Goal: Task Accomplishment & Management: Manage account settings

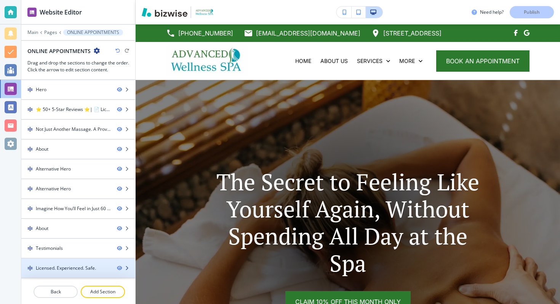
scroll to position [3393, 0]
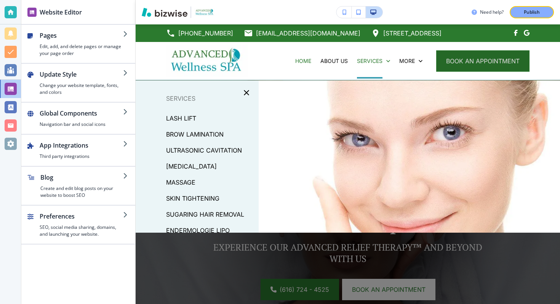
click at [463, 58] on button "book an appointment" at bounding box center [482, 60] width 93 height 21
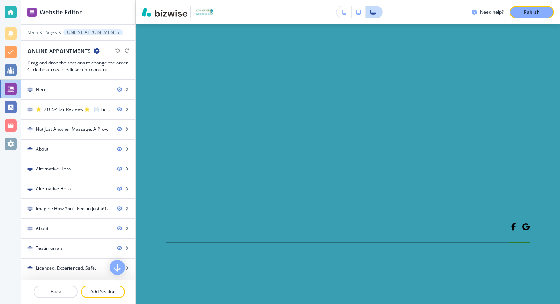
scroll to position [3718, 0]
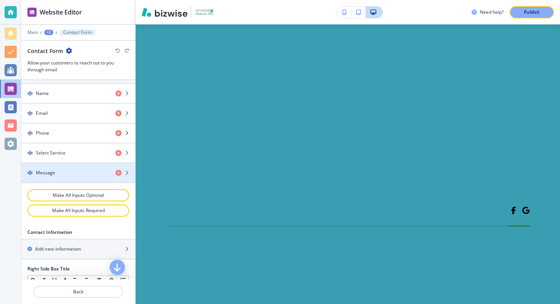
scroll to position [320, 0]
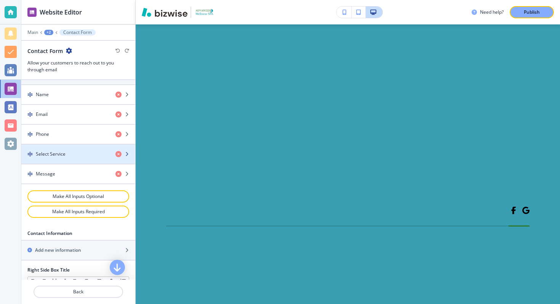
click at [78, 160] on div "button" at bounding box center [78, 160] width 114 height 6
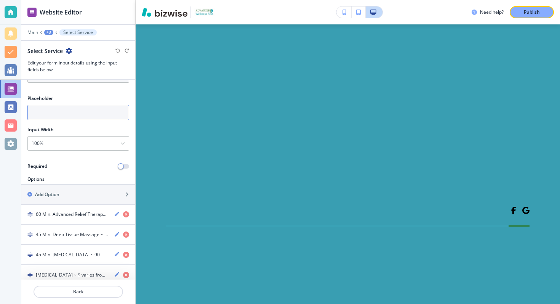
scroll to position [132, 0]
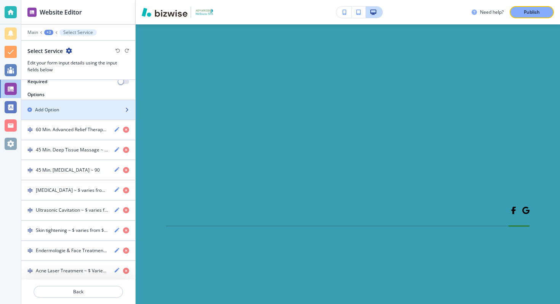
click at [88, 108] on div "Add Option" at bounding box center [69, 109] width 97 height 7
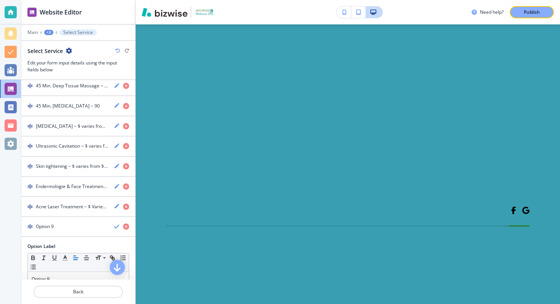
scroll to position [214, 0]
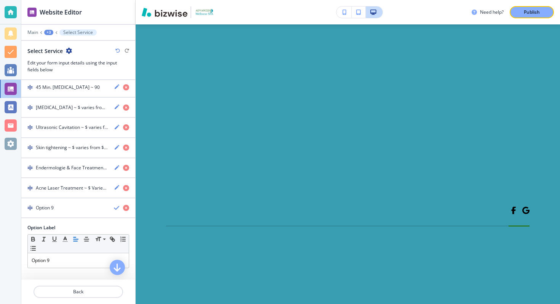
click at [230, 0] on body "Website Editor Main +3 Select Service Select Service Edit your form input detai…" at bounding box center [280, 0] width 560 height 0
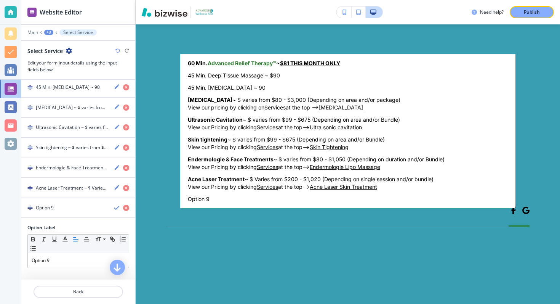
click at [99, 219] on div at bounding box center [280, 152] width 560 height 304
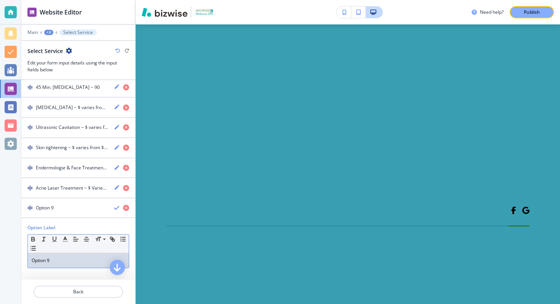
click at [64, 257] on p "Option 9" at bounding box center [78, 260] width 93 height 7
click at [65, 262] on p "Sugaring Hair Removal" at bounding box center [78, 260] width 93 height 7
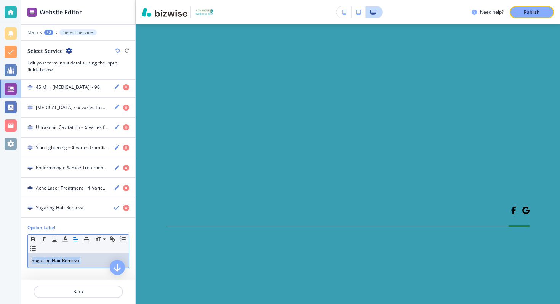
click at [65, 262] on p "Sugaring Hair Removal" at bounding box center [78, 260] width 93 height 7
click at [35, 237] on icon "button" at bounding box center [33, 238] width 7 height 7
click at [88, 257] on p "Sugaring Hair Removal" at bounding box center [78, 260] width 93 height 7
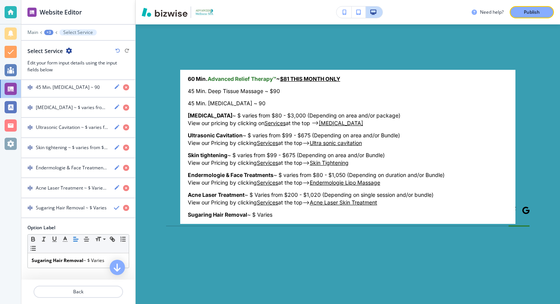
click at [230, 0] on body "Website Editor Main +3 Select Service Select Service Edit your form input detai…" at bounding box center [280, 0] width 560 height 0
click at [104, 260] on div at bounding box center [280, 152] width 560 height 304
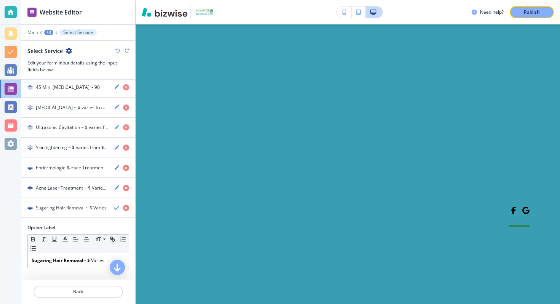
click at [108, 260] on p "Sugaring Hair Removal ~ $ Varies" at bounding box center [78, 260] width 93 height 7
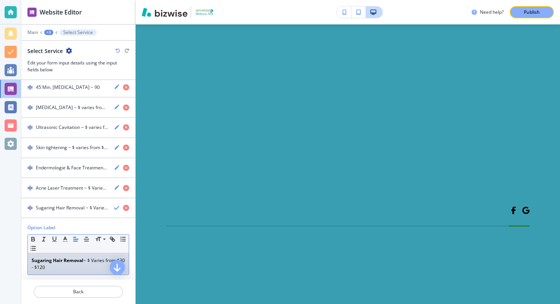
click at [229, 0] on body "Website Editor Main +3 Select Service Select Service Edit your form input detai…" at bounding box center [280, 0] width 560 height 0
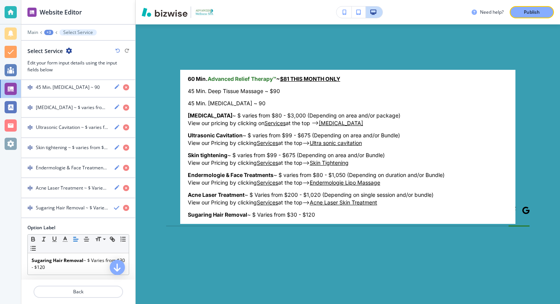
click at [79, 267] on div at bounding box center [280, 152] width 560 height 304
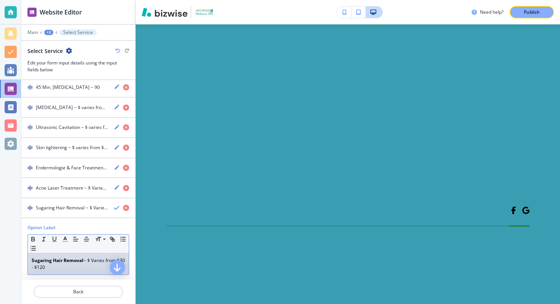
click at [76, 267] on p "Sugaring Hair Removal ~ $ Varies from $30 - $120" at bounding box center [78, 264] width 93 height 14
click at [233, 0] on body "Website Editor Main +3 Select Service Select Service Edit your form input detai…" at bounding box center [280, 0] width 560 height 0
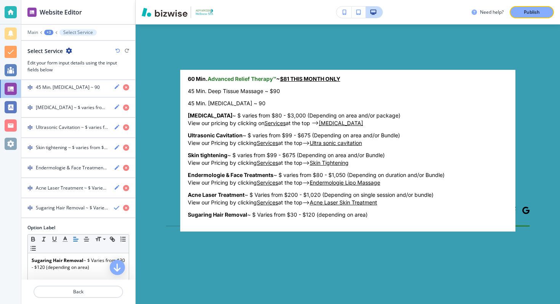
click at [81, 209] on div at bounding box center [280, 152] width 560 height 304
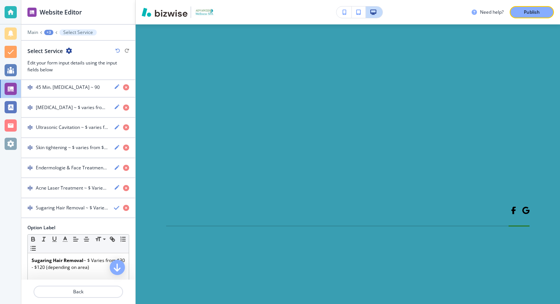
click at [93, 204] on h4 "Sugaring Hair Removal ~ $ Varies from $30 - $120 (depending on area)" at bounding box center [72, 207] width 72 height 7
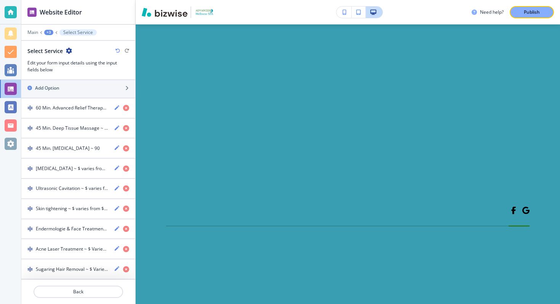
scroll to position [152, 0]
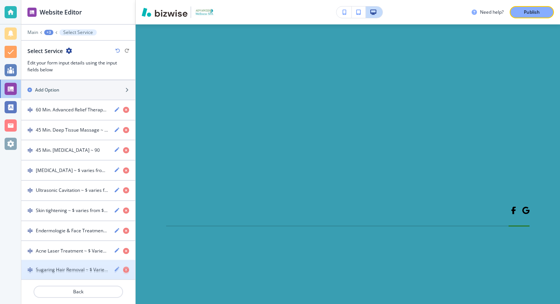
click at [101, 276] on div "button" at bounding box center [78, 277] width 114 height 6
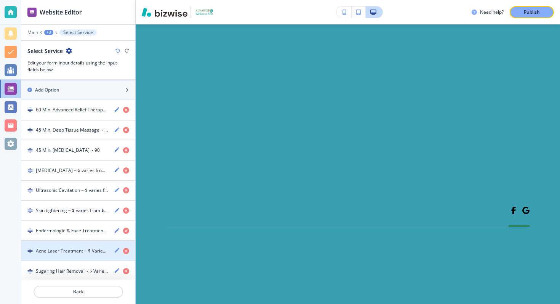
click at [114, 249] on div "Acne Laser Treatment ~ $ Varies from $200 - $1,020 (Depending on single session…" at bounding box center [78, 250] width 114 height 7
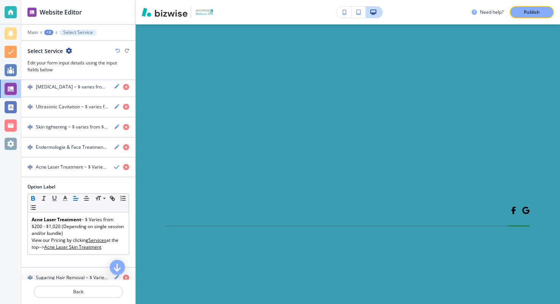
scroll to position [242, 0]
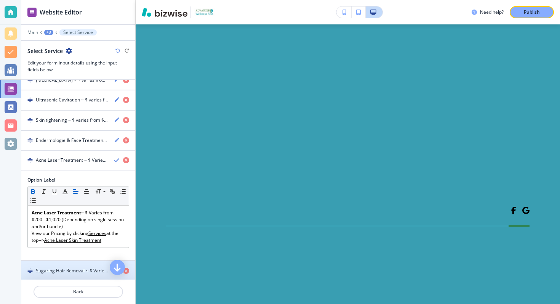
click at [85, 267] on div "Sugaring Hair Removal ~ $ Varies from $30 - $120 (depending on area)" at bounding box center [78, 270] width 114 height 7
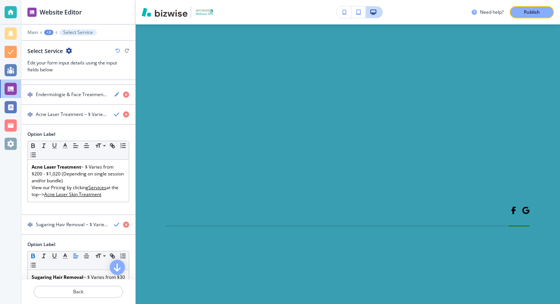
scroll to position [287, 0]
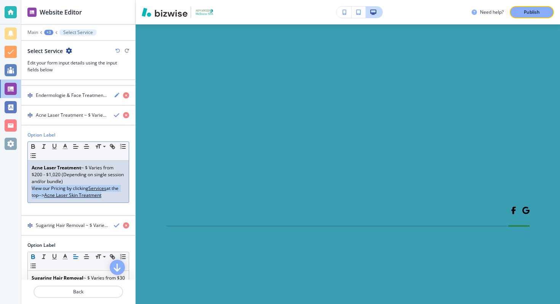
drag, startPoint x: 107, startPoint y: 193, endPoint x: 30, endPoint y: 188, distance: 76.7
click at [30, 188] on div "Acne Laser Treatment ~ $ Varies from $200 - $1,020 (Depending on single session…" at bounding box center [78, 181] width 101 height 42
copy p "View our Pricing by clicking Services at the top--> Acne Laser Skin Treatment"
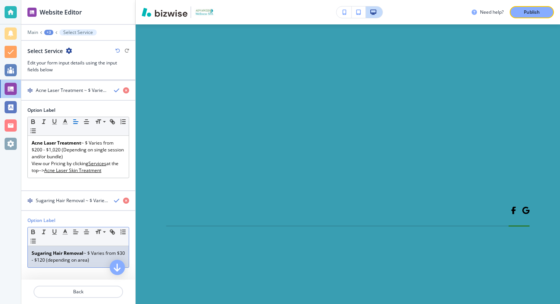
click at [107, 259] on p "Sugaring Hair Removal ~ $ Varies from $30 - $120 (depending on area)" at bounding box center [78, 256] width 93 height 14
drag, startPoint x: 104, startPoint y: 272, endPoint x: 45, endPoint y: 273, distance: 59.4
click at [45, 273] on p "View our Pricing by clicking Services at the top--> Acne Laser Skin Treatment" at bounding box center [78, 270] width 93 height 14
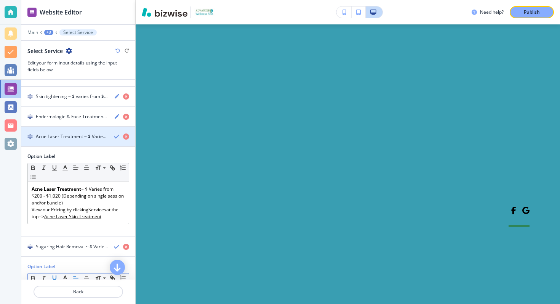
click at [116, 131] on div "button" at bounding box center [78, 130] width 114 height 6
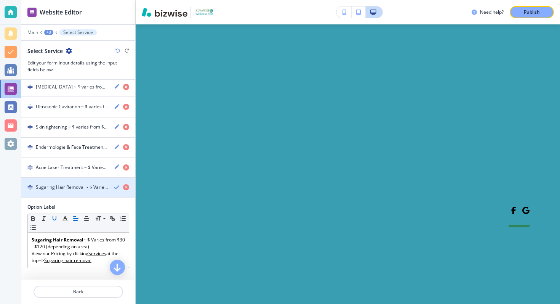
click at [117, 185] on icon "button" at bounding box center [117, 187] width 6 height 6
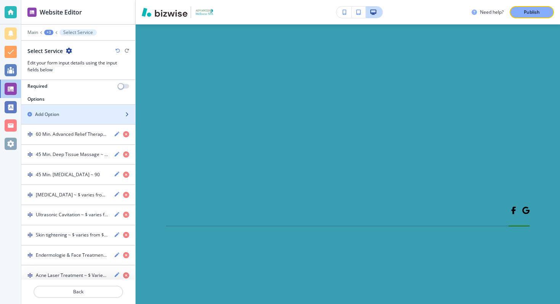
click at [78, 120] on div "button" at bounding box center [78, 121] width 114 height 6
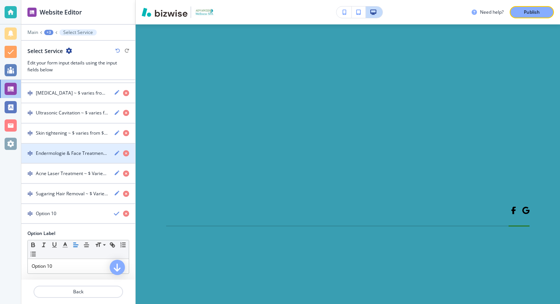
scroll to position [234, 0]
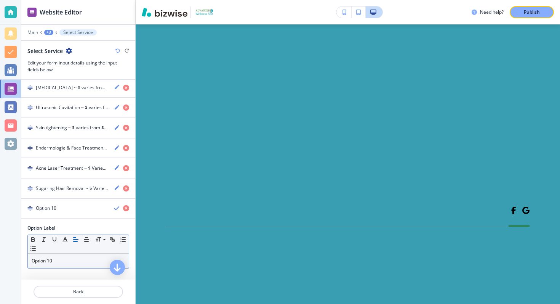
click at [46, 259] on p "Option 10" at bounding box center [78, 260] width 93 height 7
click at [36, 259] on p "Lash Lift" at bounding box center [78, 260] width 93 height 7
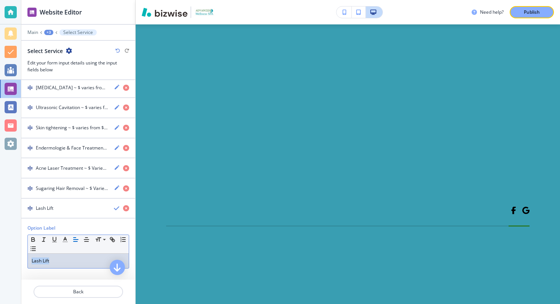
click at [36, 259] on p "Lash Lift" at bounding box center [78, 260] width 93 height 7
click at [64, 257] on p "Lash Lift" at bounding box center [78, 260] width 93 height 7
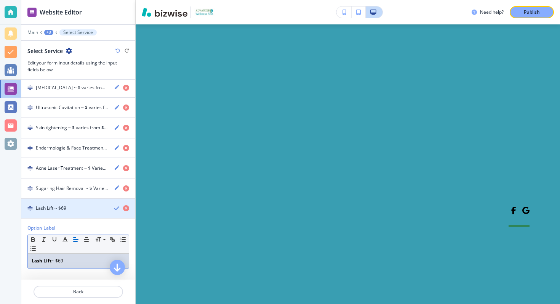
click at [115, 205] on icon "button" at bounding box center [117, 208] width 6 height 6
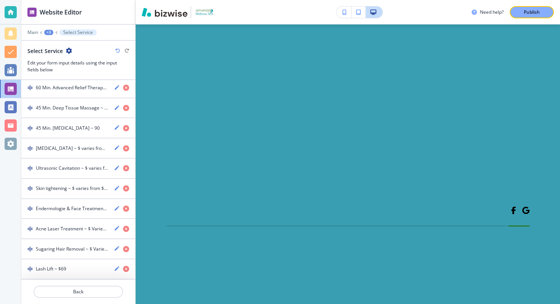
scroll to position [172, 0]
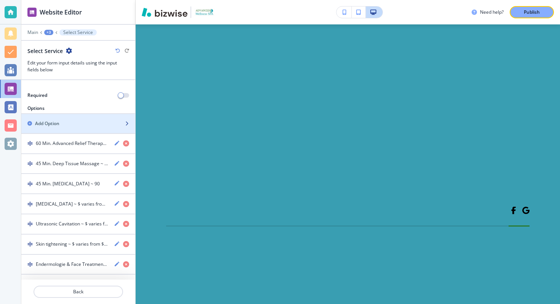
click at [84, 127] on div "button" at bounding box center [78, 130] width 114 height 6
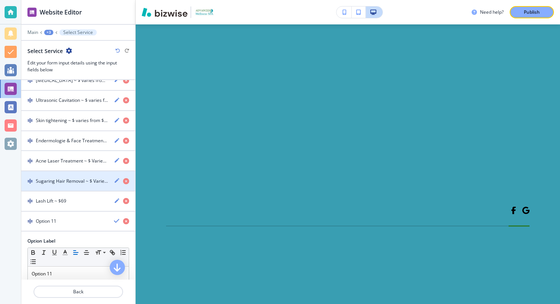
scroll to position [254, 0]
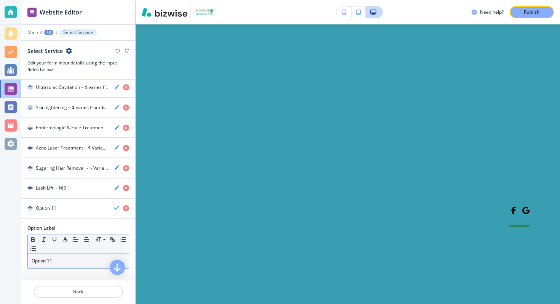
click at [45, 257] on p "Option 11" at bounding box center [78, 260] width 93 height 7
drag, startPoint x: 62, startPoint y: 259, endPoint x: 16, endPoint y: 259, distance: 45.3
click at [16, 259] on div "Website Editor Main +3 Select Service Select Service Edit your form input detai…" at bounding box center [280, 152] width 560 height 304
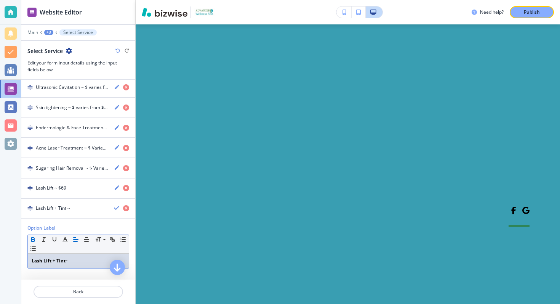
click at [88, 254] on div "Lash Lift + Tint ~" at bounding box center [78, 260] width 101 height 14
click at [82, 257] on p "Lash Lift + Tint ~" at bounding box center [78, 260] width 93 height 7
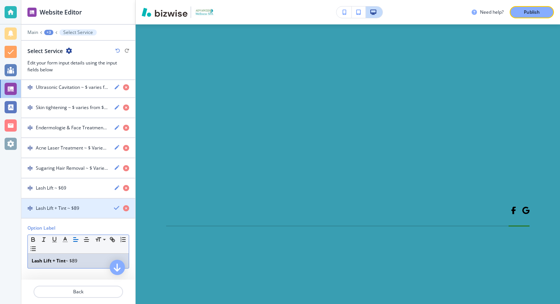
click at [115, 207] on icon "button" at bounding box center [117, 208] width 6 height 6
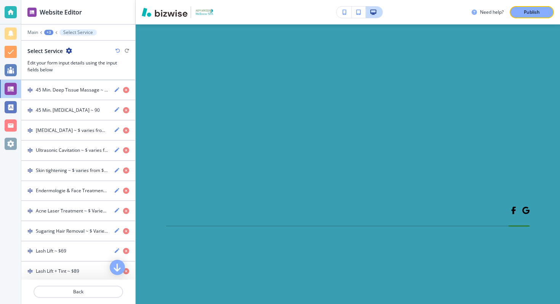
click at [215, 0] on body "Website Editor Main +3 Select Service Select Service Edit your form input detai…" at bounding box center [280, 0] width 560 height 0
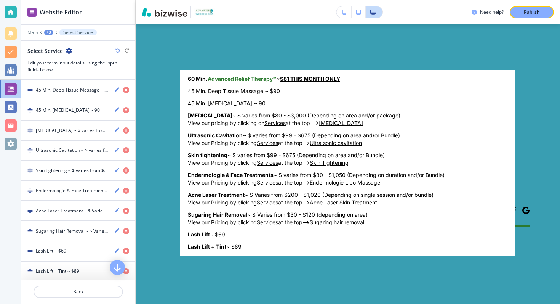
click at [157, 41] on div at bounding box center [280, 152] width 560 height 304
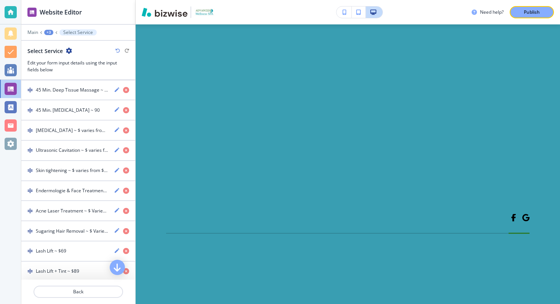
scroll to position [3783, 0]
click at [225, 0] on body "Website Editor Main +3 Select Service Select Service Edit your form input detai…" at bounding box center [280, 0] width 560 height 0
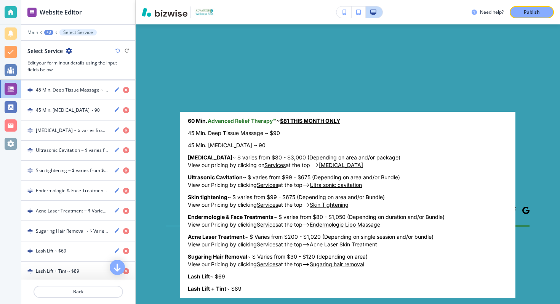
click at [157, 91] on div at bounding box center [280, 152] width 560 height 304
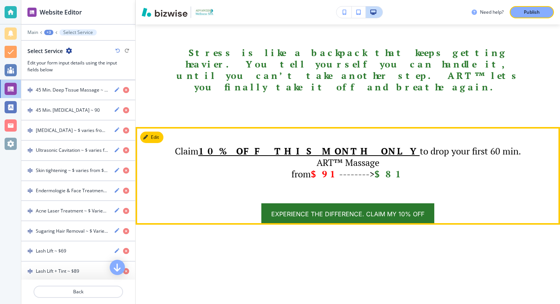
scroll to position [755, 0]
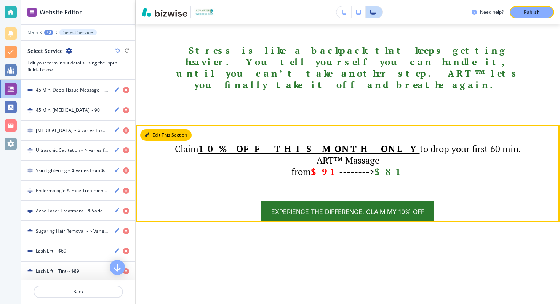
click at [160, 129] on button "Edit This Section" at bounding box center [165, 134] width 51 height 11
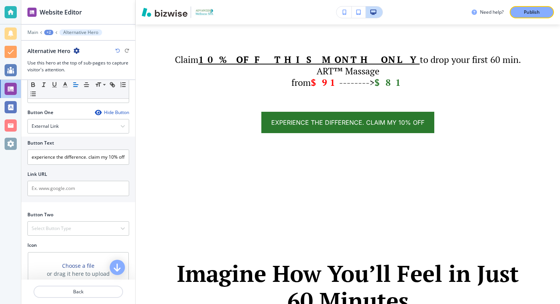
scroll to position [205, 0]
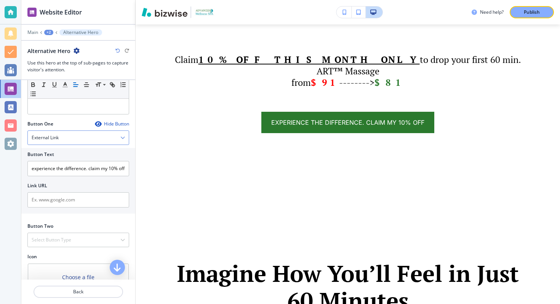
click at [74, 142] on div "External Link" at bounding box center [78, 138] width 101 height 14
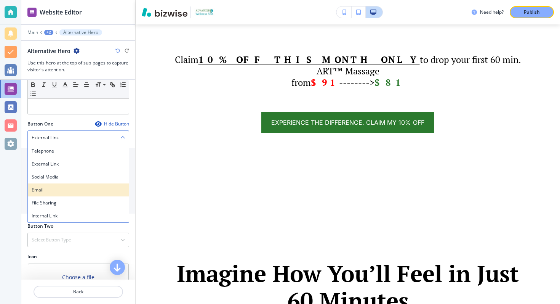
scroll to position [228, 0]
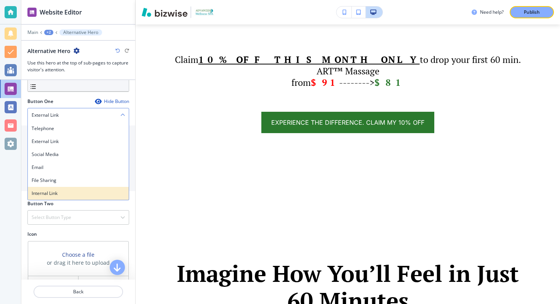
click at [59, 193] on h4 "Internal Link" at bounding box center [78, 193] width 93 height 7
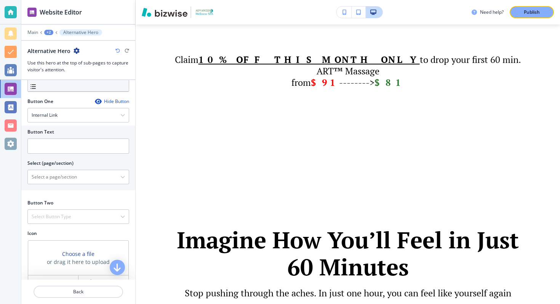
click at [113, 52] on div "Alternative Hero" at bounding box center [78, 51] width 102 height 8
click at [116, 51] on icon "button" at bounding box center [117, 50] width 5 height 5
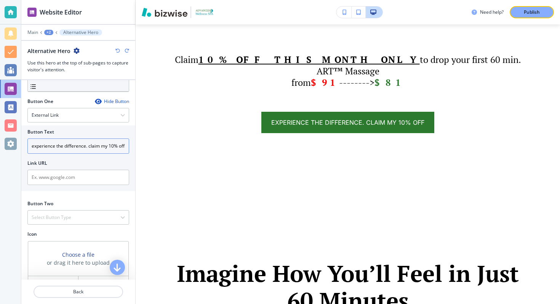
click at [65, 146] on input "experience the difference. claim my 10% off" at bounding box center [78, 145] width 102 height 15
click at [96, 123] on div "Button One Hide Button External Link Telephone External Link Social Media Email…" at bounding box center [78, 146] width 102 height 96
click at [73, 117] on div "External Link" at bounding box center [78, 115] width 101 height 14
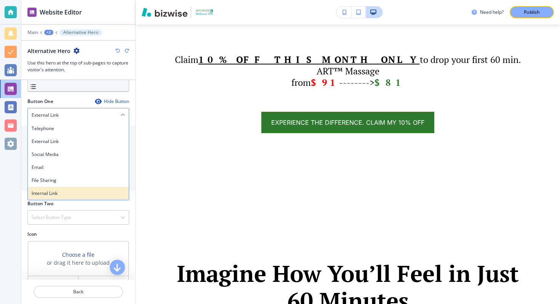
click at [51, 191] on h4 "Internal Link" at bounding box center [78, 193] width 93 height 7
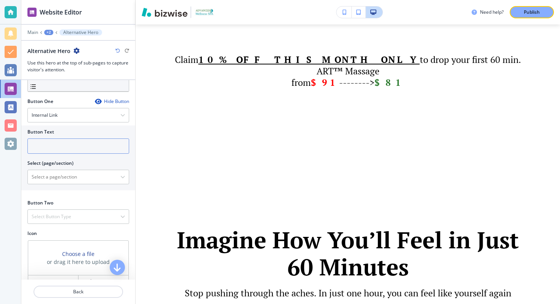
click at [46, 147] on input "text" at bounding box center [78, 145] width 102 height 15
paste input "experience the difference. claim my 10% off"
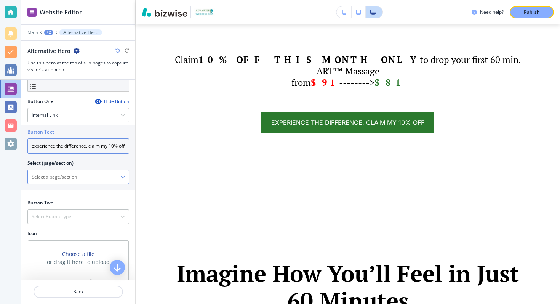
type input "experience the difference. claim my 10% off"
click at [59, 176] on \(page\/section\) "Manual Input" at bounding box center [74, 176] width 93 height 13
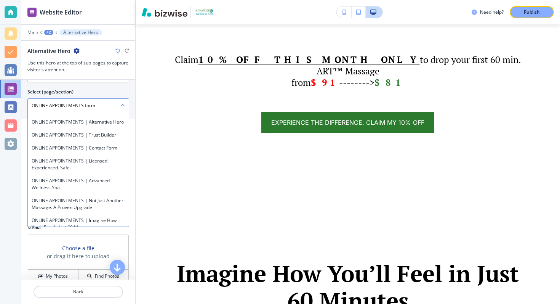
scroll to position [108, 0]
click at [95, 143] on div "ONLINE APPOINTMENTS | Contact Form" at bounding box center [78, 147] width 101 height 13
type \(page\/section\) "ONLINE APPOINTMENTS | Contact Form"
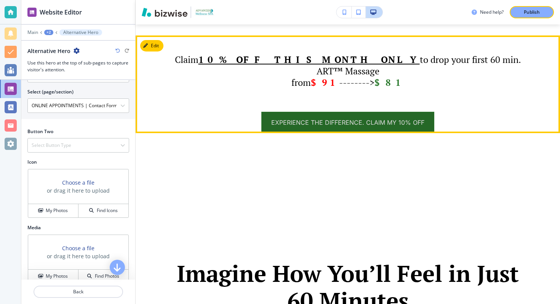
click at [303, 112] on button "experience the difference. claim my 10% off" at bounding box center [347, 122] width 173 height 21
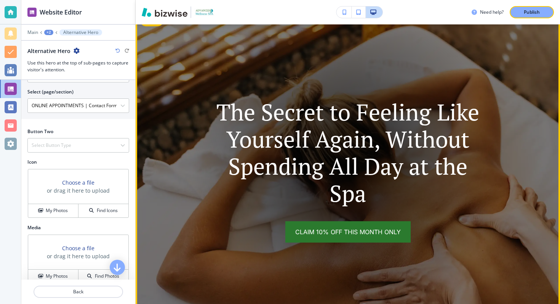
scroll to position [0, 0]
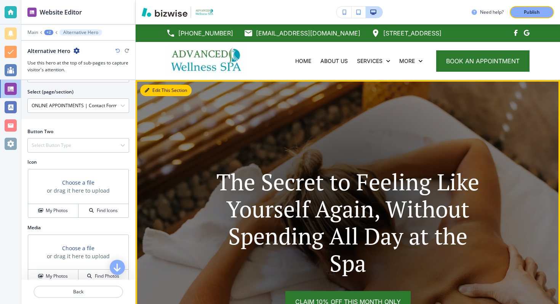
click at [153, 86] on button "Edit This Section" at bounding box center [165, 90] width 51 height 11
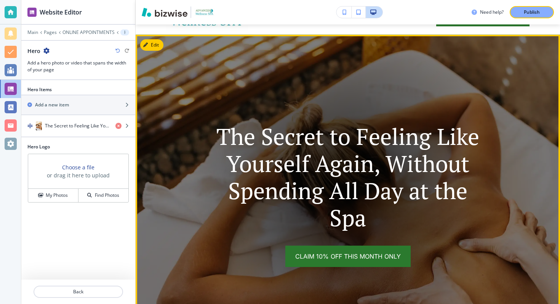
scroll to position [56, 0]
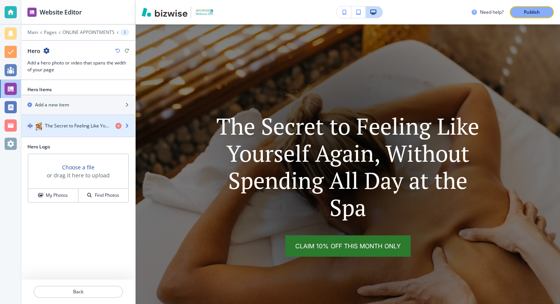
click at [89, 123] on h4 "The Secret to Feeling Like Yourself Again, Without Spending All Day at the Spa" at bounding box center [77, 125] width 64 height 7
click at [92, 130] on div "button" at bounding box center [78, 133] width 114 height 6
click at [127, 126] on icon "button" at bounding box center [127, 125] width 5 height 5
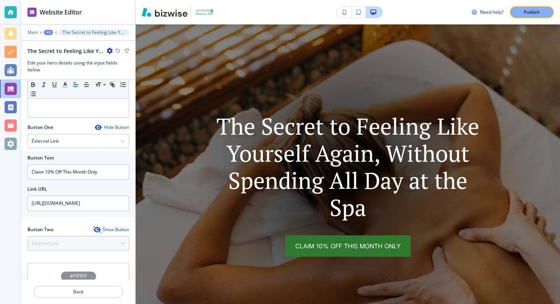
scroll to position [296, 0]
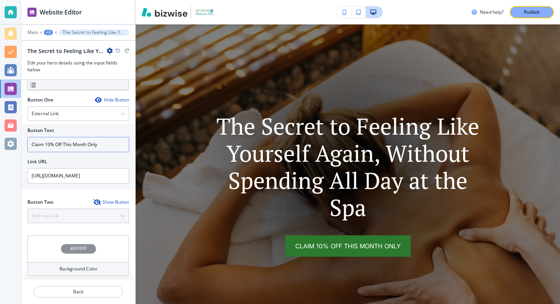
click at [77, 148] on input "Claim 10% Off This Month Only" at bounding box center [78, 144] width 102 height 15
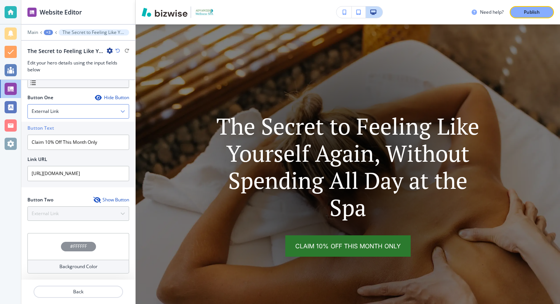
click at [79, 104] on div "External Link" at bounding box center [78, 111] width 101 height 14
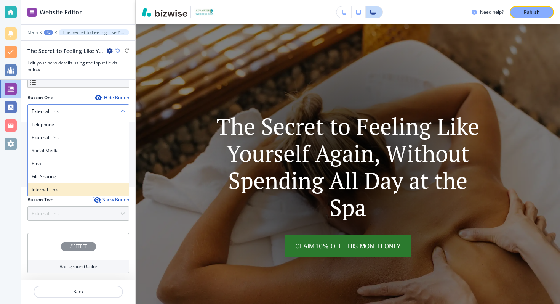
click at [51, 187] on h4 "Internal Link" at bounding box center [78, 189] width 93 height 7
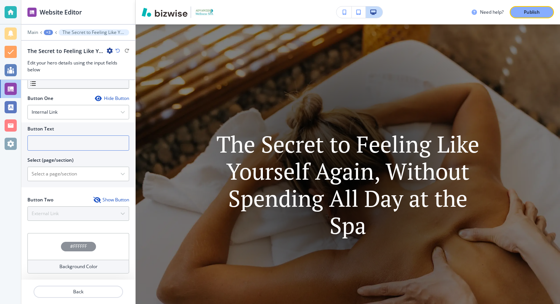
click at [63, 146] on input "text" at bounding box center [78, 142] width 102 height 15
paste input "Claim 10% Off This Month Only"
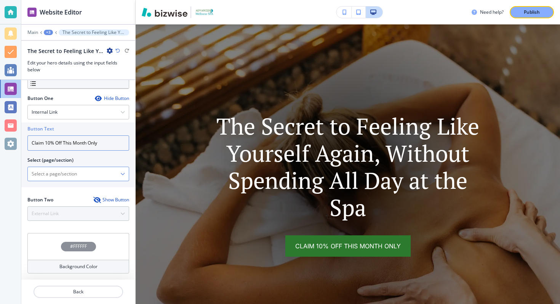
type input "Claim 10% Off This Month Only"
click at [58, 176] on \(page\/section\) "Manual Input" at bounding box center [74, 173] width 93 height 13
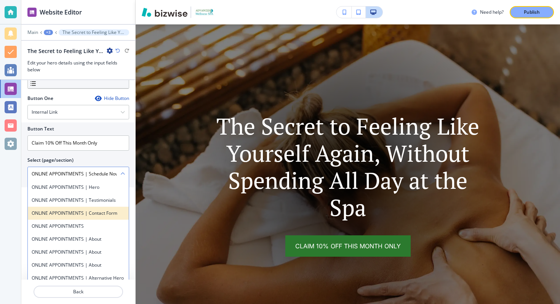
click at [97, 216] on div "ONLINE APPOINTMENTS | Contact Form" at bounding box center [78, 212] width 101 height 13
type \(page\/section\) "ONLINE APPOINTMENTS | Contact Form"
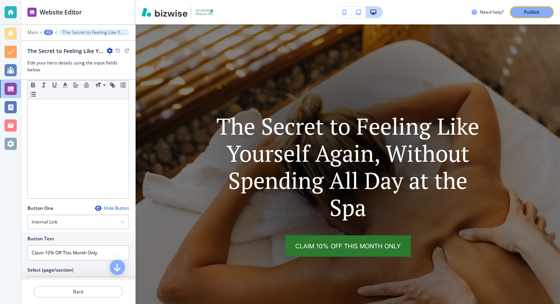
scroll to position [172, 0]
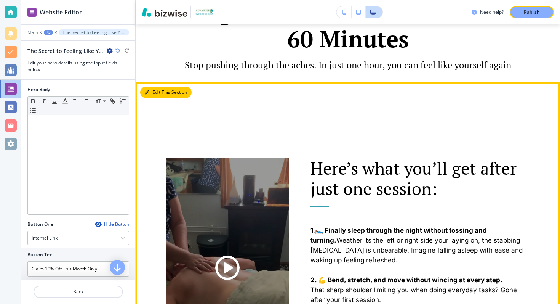
click at [149, 86] on button "Edit This Section" at bounding box center [165, 91] width 51 height 11
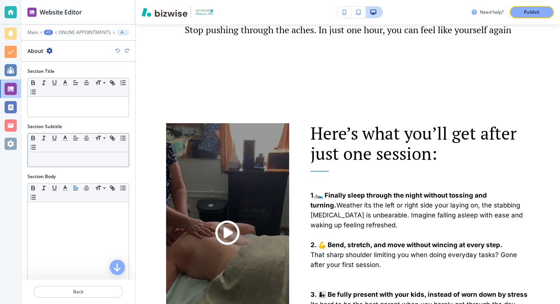
scroll to position [149, 0]
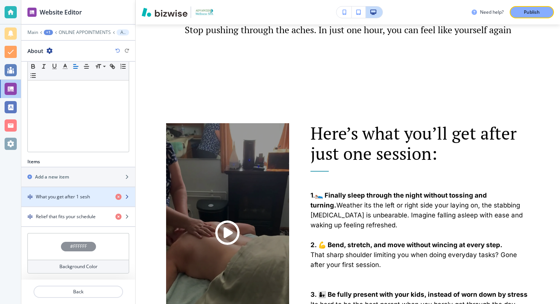
click at [73, 193] on h4 "What you get after 1 sesh" at bounding box center [63, 196] width 54 height 7
click at [78, 202] on div "button" at bounding box center [78, 203] width 114 height 6
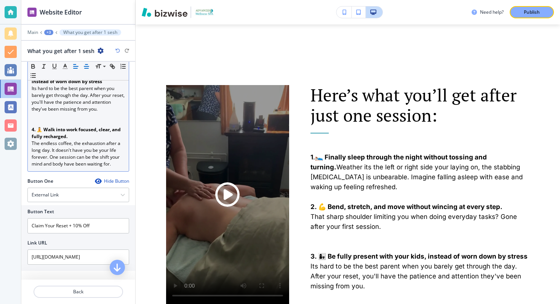
scroll to position [273, 0]
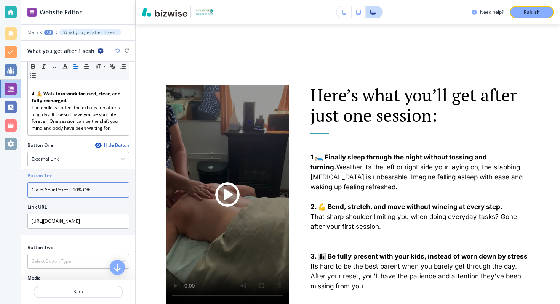
click at [77, 189] on input "Claim Your Reset + 10% Off" at bounding box center [78, 189] width 102 height 15
click at [90, 158] on div "External Link" at bounding box center [78, 159] width 101 height 14
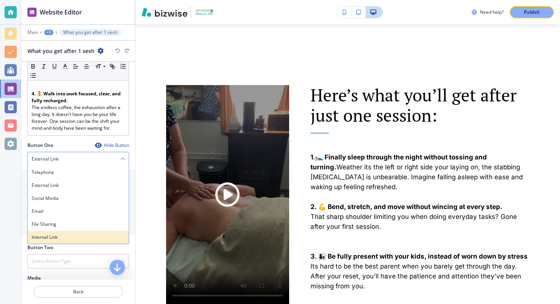
click at [63, 237] on h4 "Internal Link" at bounding box center [78, 236] width 93 height 7
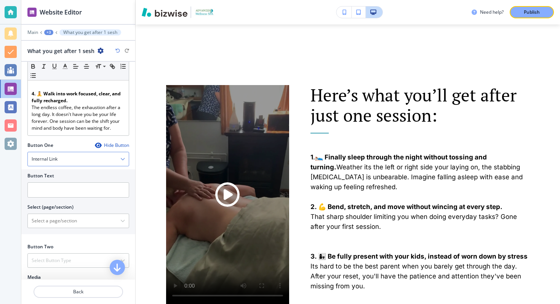
click at [84, 161] on div "Internal Link" at bounding box center [78, 159] width 101 height 14
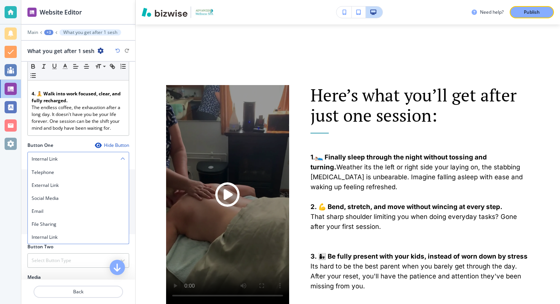
click at [66, 160] on div "Internal Link" at bounding box center [78, 159] width 101 height 14
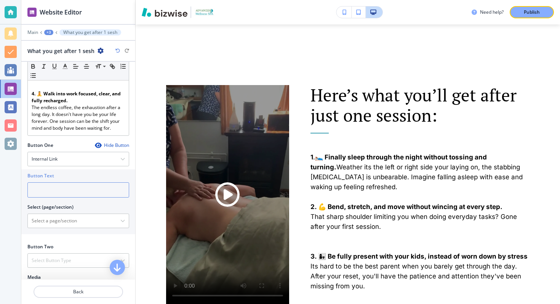
click at [62, 188] on input "text" at bounding box center [78, 189] width 102 height 15
paste input "Claim Your Reset + 10% Off"
type input "Claim Your Reset + 10% Off"
click at [62, 230] on div "Button Text Claim Your Reset + 10% Off Select (page/section) HOME HOME | Hero H…" at bounding box center [78, 201] width 114 height 65
click at [68, 219] on \(page\/section\) "Manual Input" at bounding box center [74, 220] width 93 height 13
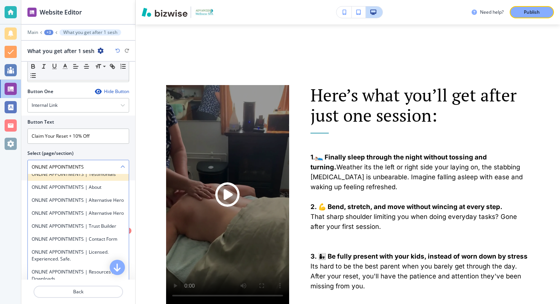
scroll to position [75, 0]
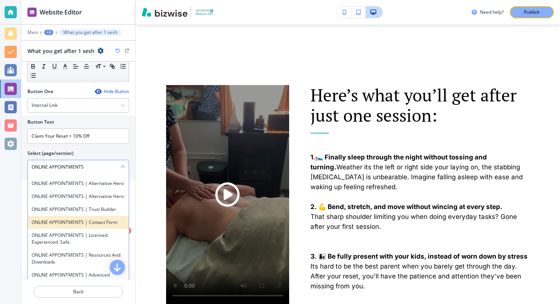
click at [104, 221] on h4 "ONLINE APPOINTMENTS | Contact Form" at bounding box center [78, 222] width 93 height 7
type \(page\/section\) "ONLINE APPOINTMENTS | Contact Form"
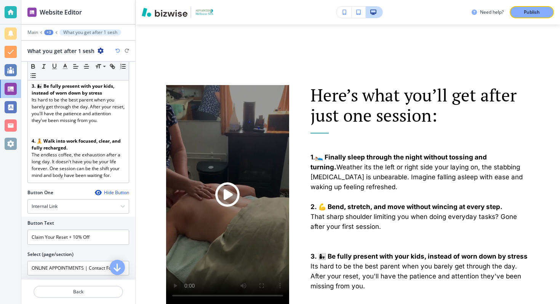
scroll to position [141, 0]
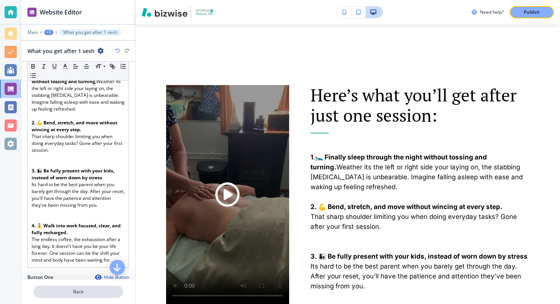
click at [77, 289] on p "Back" at bounding box center [78, 291] width 88 height 7
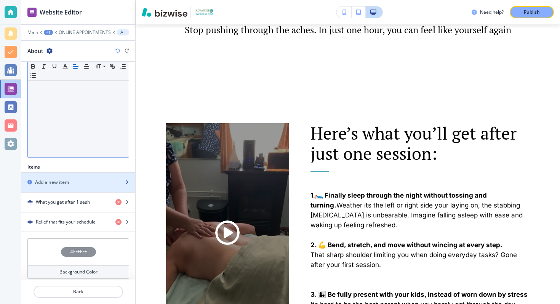
scroll to position [149, 0]
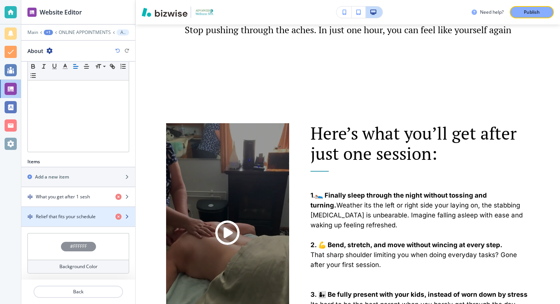
click at [82, 208] on div "button" at bounding box center [78, 210] width 114 height 6
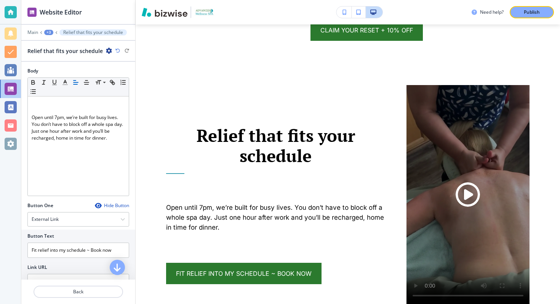
scroll to position [191, 0]
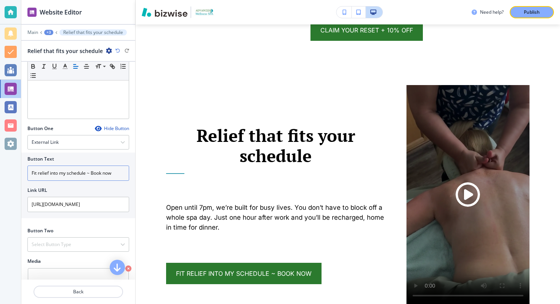
click at [66, 168] on input "Fit relief into my schedule ~ Book now" at bounding box center [78, 172] width 102 height 15
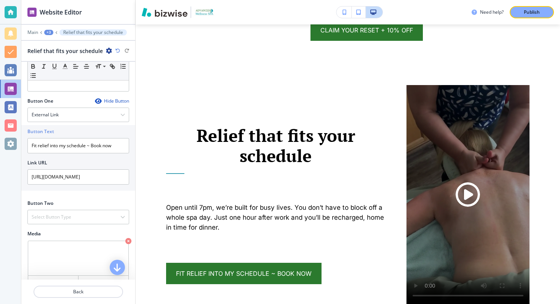
click at [67, 124] on div "Button One Hide Button External Link Telephone External Link Social Media Email…" at bounding box center [78, 146] width 102 height 96
click at [62, 112] on div "External Link" at bounding box center [78, 115] width 101 height 14
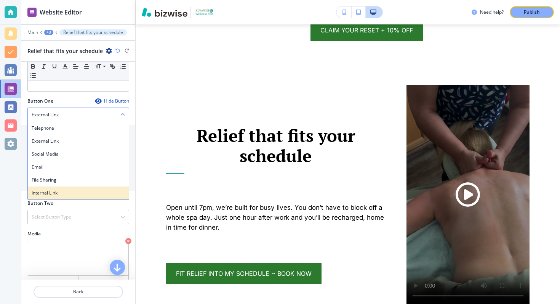
click at [59, 190] on h4 "Internal Link" at bounding box center [78, 192] width 93 height 7
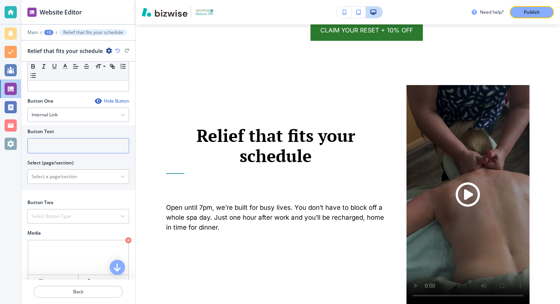
click at [70, 148] on input "text" at bounding box center [78, 145] width 102 height 15
paste input "Fit relief into my schedule ~ Book now"
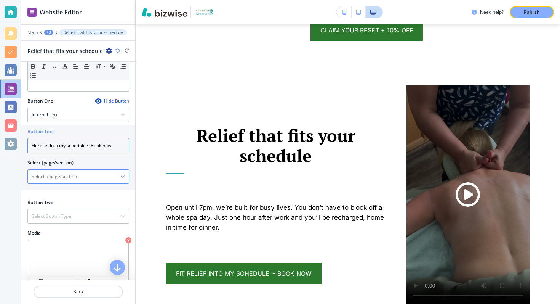
type input "Fit relief into my schedule ~ Book now"
click at [85, 170] on div at bounding box center [78, 177] width 101 height 14
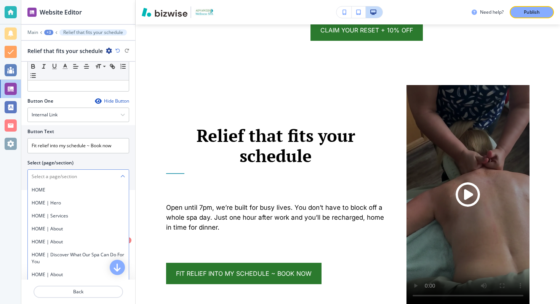
click at [77, 176] on \(page\/section\) "Manual Input" at bounding box center [74, 176] width 93 height 13
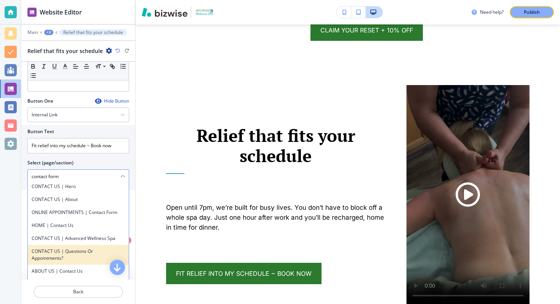
scroll to position [0, 0]
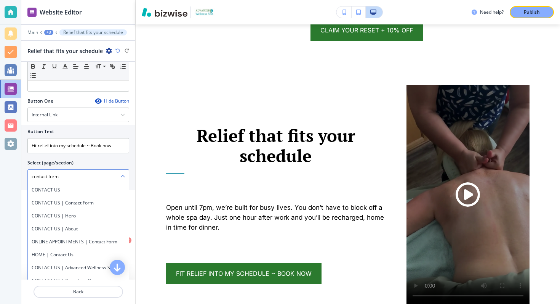
click at [66, 180] on \(page\/section\) "contact form" at bounding box center [74, 176] width 93 height 13
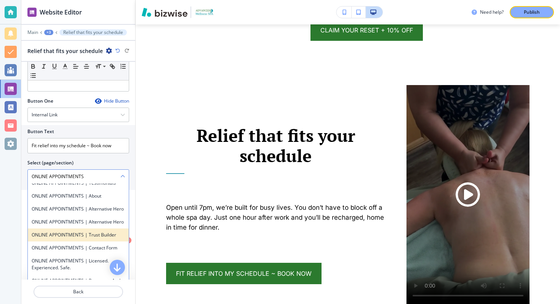
scroll to position [63, 0]
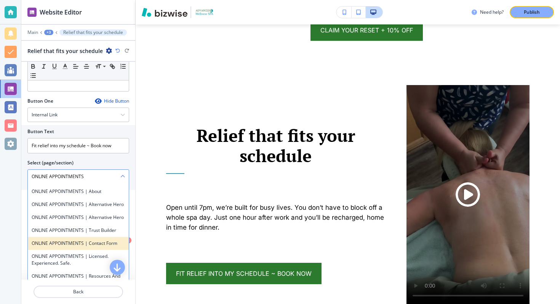
click at [86, 241] on h4 "ONLINE APPOINTMENTS | Contact Form" at bounding box center [78, 243] width 93 height 7
type \(page\/section\) "ONLINE APPOINTMENTS | Contact Form"
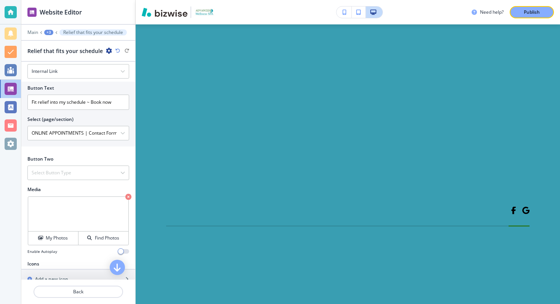
scroll to position [3861, 0]
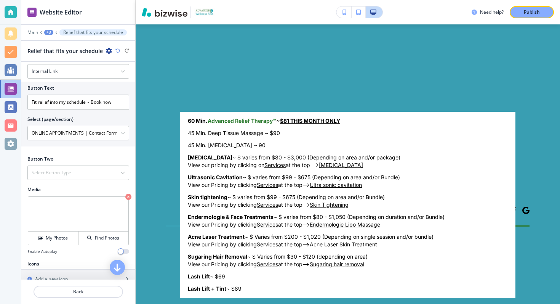
click at [247, 0] on body "Website Editor Main +3 Relief that fits your schedule Relief that fits your sch…" at bounding box center [280, 0] width 560 height 0
click at [174, 80] on div at bounding box center [280, 152] width 560 height 304
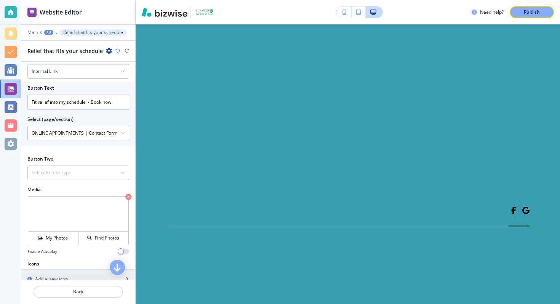
scroll to position [3754, 0]
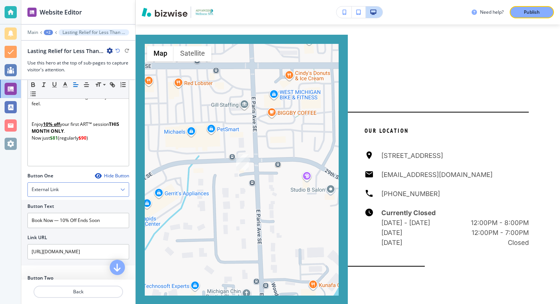
scroll to position [225, 0]
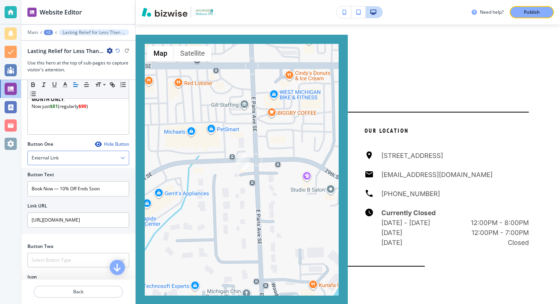
click at [62, 162] on div "External Link" at bounding box center [78, 158] width 101 height 14
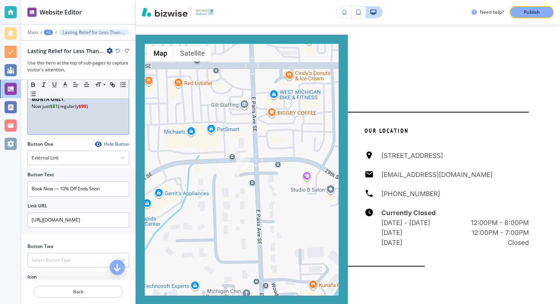
click at [30, 138] on div "Section Body Small Normal Large Huge Unlike big spa chains with costly franchis…" at bounding box center [78, 53] width 114 height 173
click at [50, 187] on input "Book Now — 10% Off Ends Soon" at bounding box center [78, 188] width 102 height 15
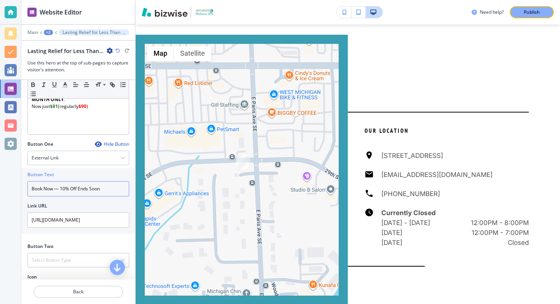
click at [50, 187] on input "Book Now — 10% Off Ends Soon" at bounding box center [78, 188] width 102 height 15
click at [51, 165] on div "External Link Telephone External Link Social Media Email File Sharing Internal …" at bounding box center [78, 157] width 102 height 14
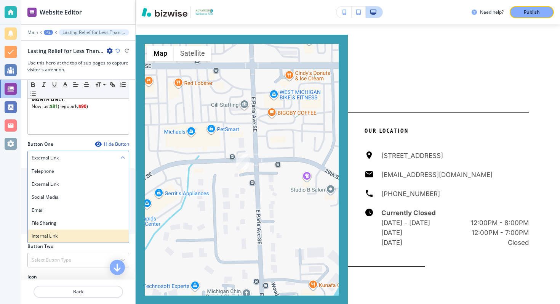
click at [48, 234] on h4 "Internal Link" at bounding box center [78, 235] width 93 height 7
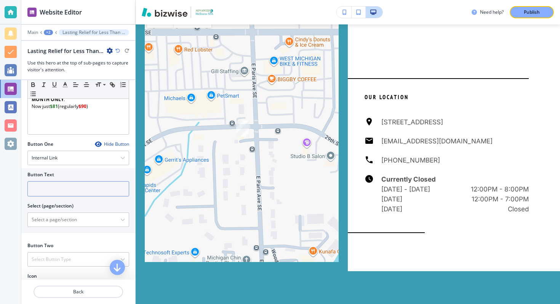
click at [50, 193] on input "text" at bounding box center [78, 188] width 102 height 15
paste input "Book Now — 10% Off Ends Soon"
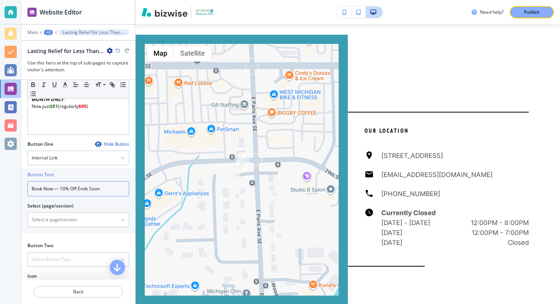
scroll to position [243, 0]
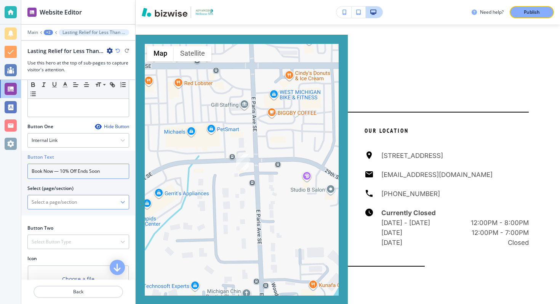
type input "Book Now — 10% Off Ends Soon"
click at [56, 204] on \(page\/section\) "Manual Input" at bounding box center [74, 201] width 93 height 13
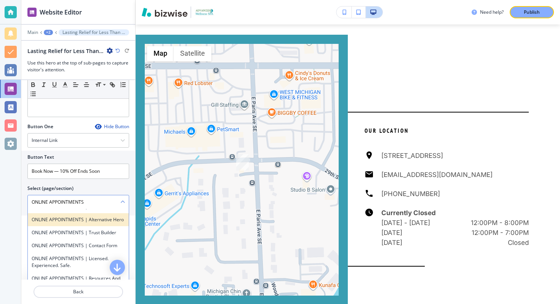
scroll to position [87, 0]
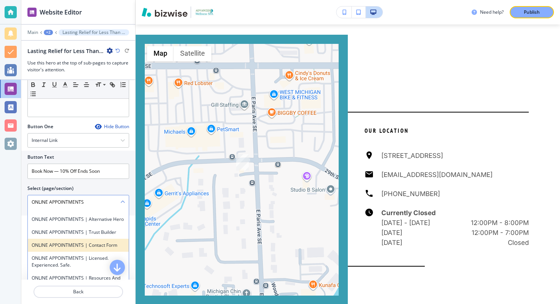
click at [87, 241] on h4 "ONLINE APPOINTMENTS | Contact Form" at bounding box center [78, 244] width 93 height 7
type \(page\/section\) "ONLINE APPOINTMENTS | Contact Form"
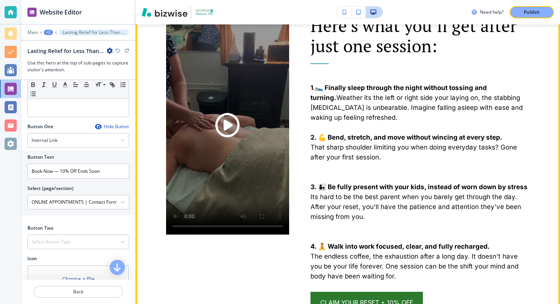
scroll to position [1235, 0]
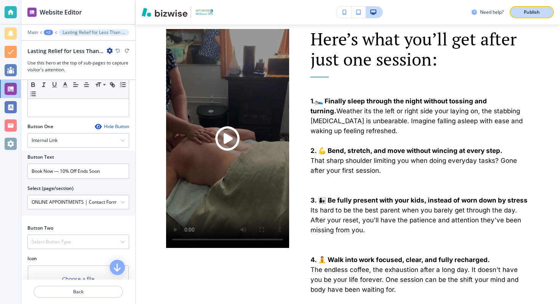
click at [523, 14] on div "Publish" at bounding box center [532, 12] width 24 height 7
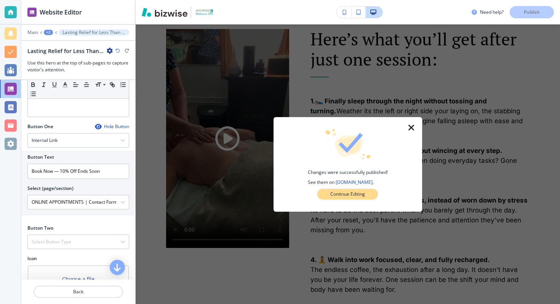
click at [368, 194] on button "Continue Editing" at bounding box center [347, 194] width 61 height 11
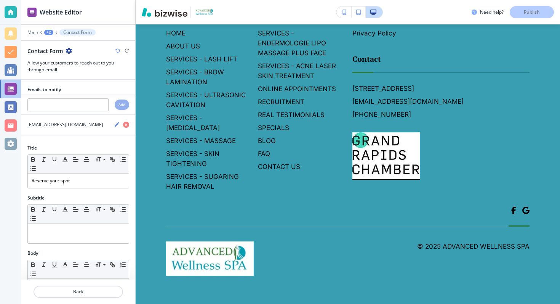
scroll to position [3710, 0]
click at [78, 102] on input "text" at bounding box center [67, 104] width 81 height 13
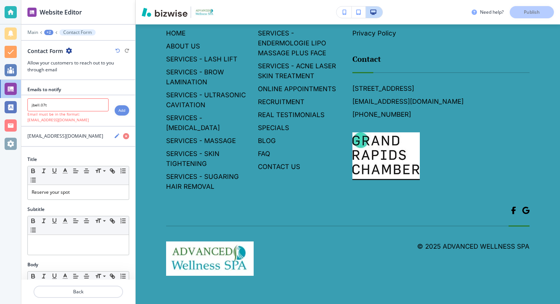
click at [49, 152] on div at bounding box center [78, 151] width 114 height 9
click at [73, 104] on input "jbell.07t" at bounding box center [67, 104] width 81 height 13
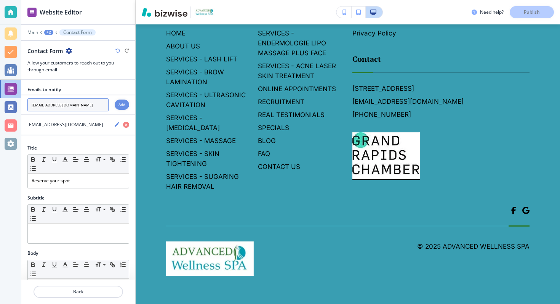
type input "[EMAIL_ADDRESS][DOMAIN_NAME]"
click at [123, 104] on h4 "Add" at bounding box center [121, 105] width 7 height 6
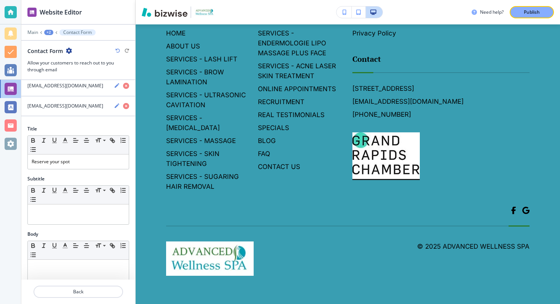
scroll to position [50, 0]
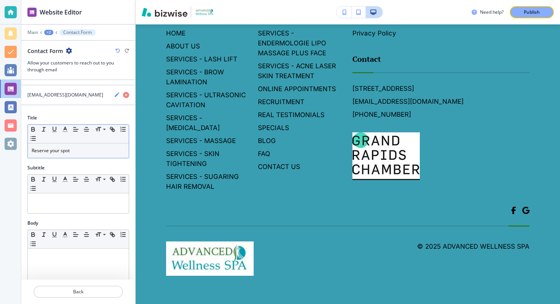
click at [62, 149] on p "Reserve your spot" at bounding box center [78, 150] width 93 height 7
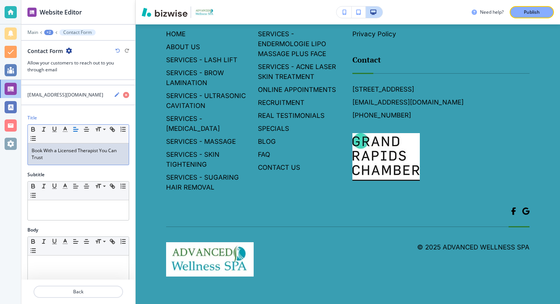
click at [75, 148] on p "Book With a Licensed Therapist You Can Trust" at bounding box center [78, 154] width 93 height 14
click at [63, 130] on icon "button" at bounding box center [65, 129] width 7 height 7
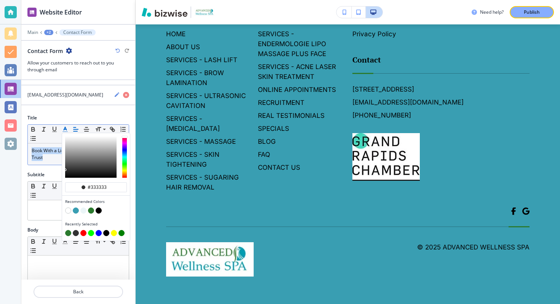
click at [91, 209] on button "button" at bounding box center [91, 210] width 6 height 6
type input "#2b7a2e"
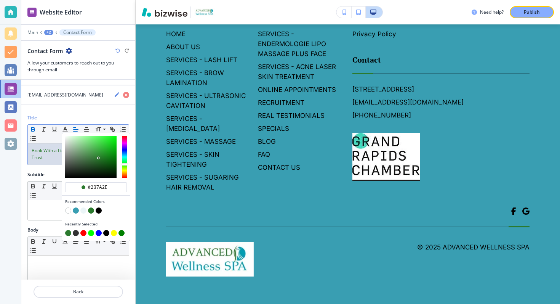
click at [34, 128] on icon "button" at bounding box center [33, 128] width 3 height 2
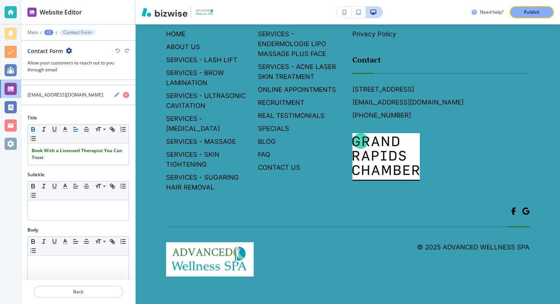
click at [48, 172] on div "Subtitle" at bounding box center [78, 174] width 102 height 7
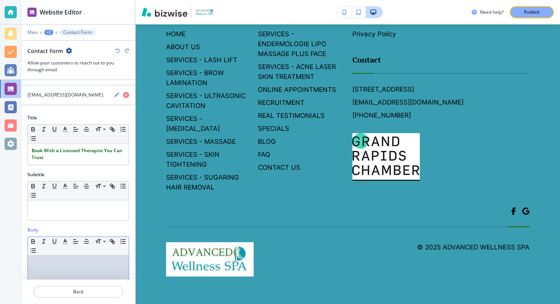
click at [52, 262] on p at bounding box center [78, 262] width 93 height 7
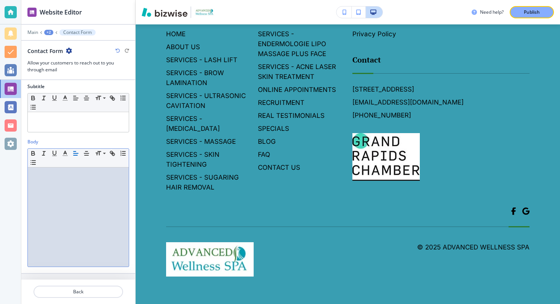
scroll to position [136, 0]
paste div
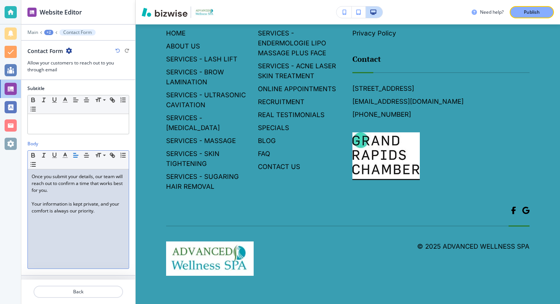
scroll to position [3802, 0]
click at [543, 12] on div "Publish" at bounding box center [532, 12] width 24 height 7
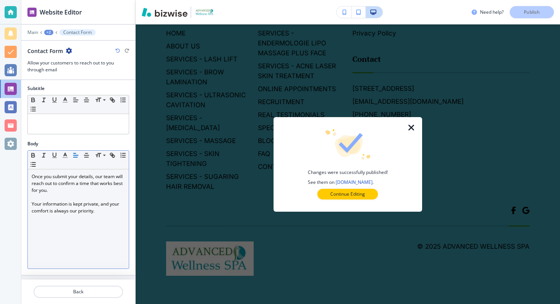
click at [412, 125] on icon "button" at bounding box center [411, 127] width 9 height 9
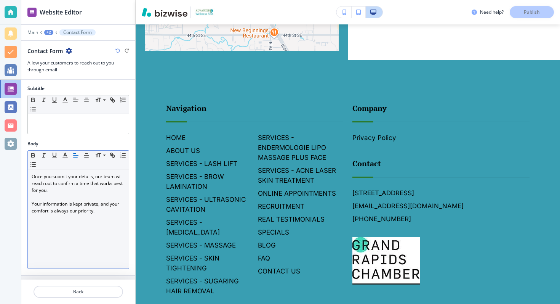
scroll to position [3644, 0]
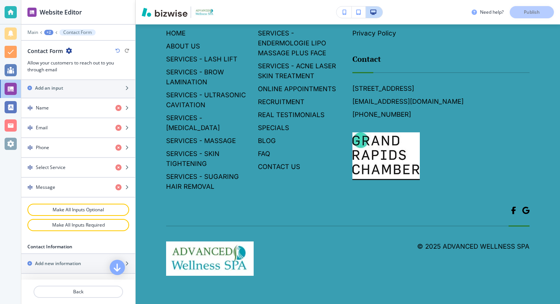
scroll to position [4270, 0]
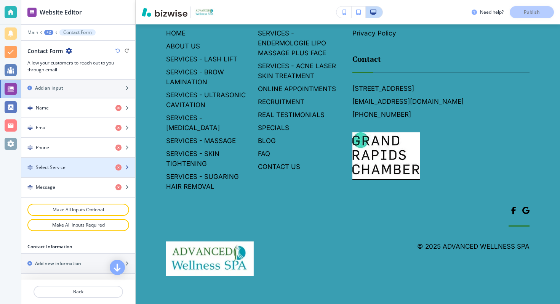
click at [81, 171] on div "button" at bounding box center [78, 174] width 114 height 6
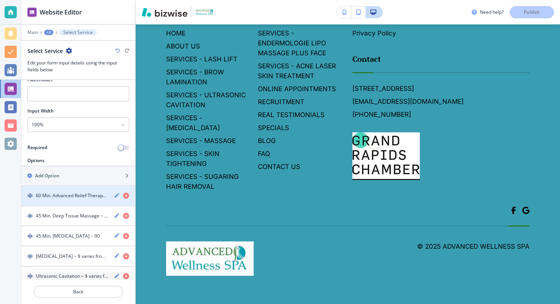
scroll to position [0, 0]
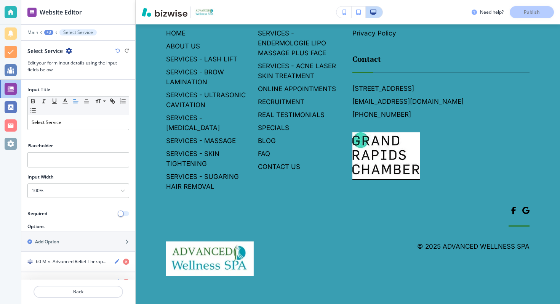
click at [124, 213] on button "button" at bounding box center [123, 213] width 11 height 5
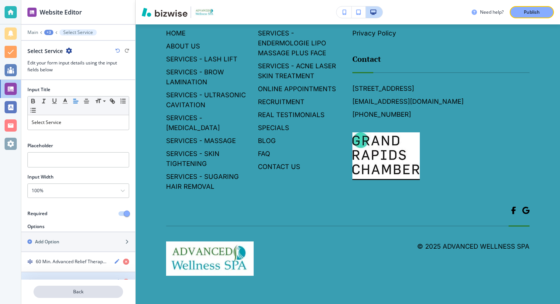
click at [83, 291] on p "Back" at bounding box center [78, 291] width 88 height 7
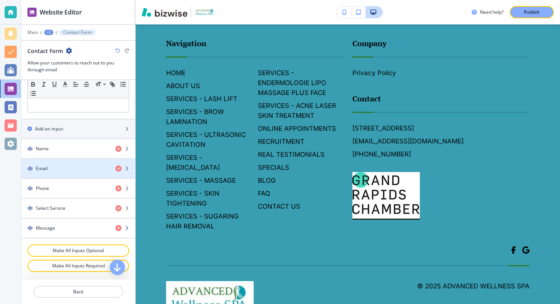
scroll to position [293, 0]
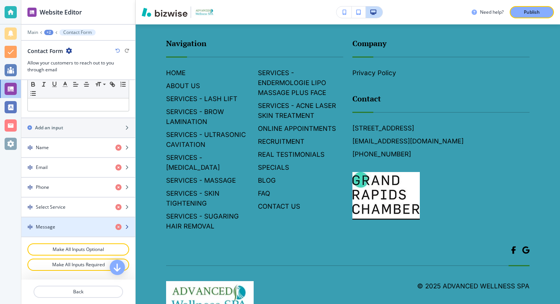
click at [76, 225] on div "Message" at bounding box center [65, 226] width 88 height 7
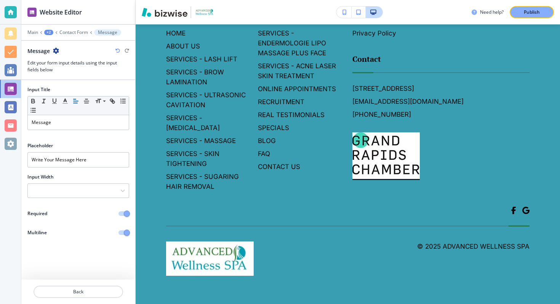
scroll to position [3850, 0]
click at [49, 123] on p "Message" at bounding box center [78, 122] width 93 height 7
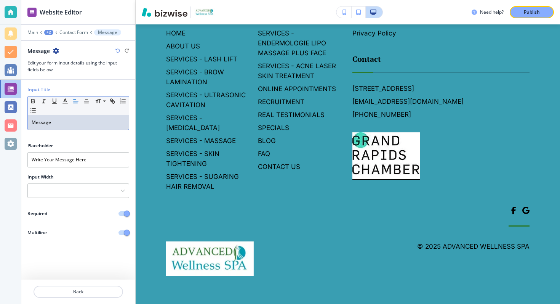
click at [49, 123] on p "Message" at bounding box center [78, 122] width 93 height 7
click at [31, 123] on div "ell Us What You Need Help With" at bounding box center [78, 122] width 101 height 14
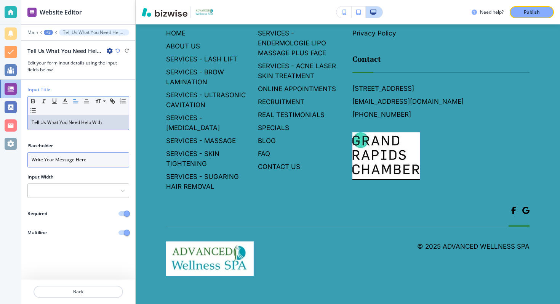
click at [85, 160] on input "Write Your Message Here" at bounding box center [78, 159] width 102 height 15
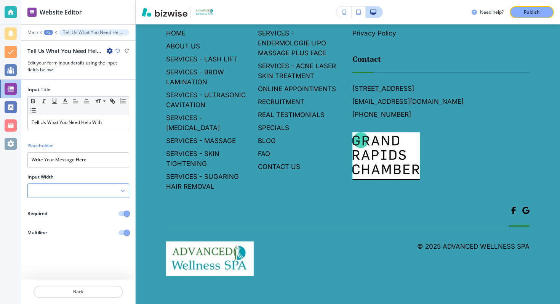
click at [74, 193] on div at bounding box center [78, 191] width 101 height 14
click at [118, 180] on div at bounding box center [78, 181] width 102 height 3
click at [54, 186] on div at bounding box center [78, 191] width 101 height 14
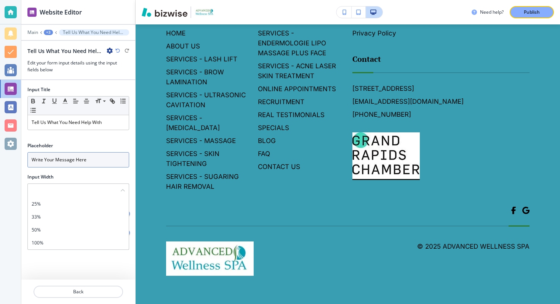
click at [69, 160] on input "Write Your Message Here" at bounding box center [78, 159] width 102 height 15
paste input "E.g. Back pain, neck tension, or [MEDICAL_DATA] pricing"
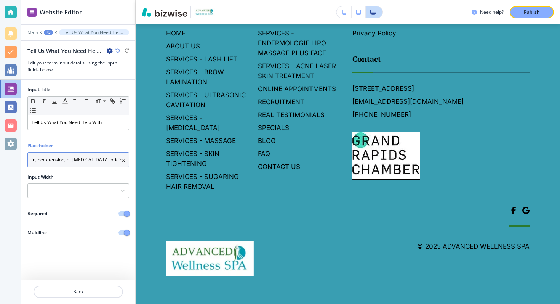
type input "E.g. Back pain, neck tension, or [MEDICAL_DATA] pricing"
click at [117, 144] on div "Placeholder" at bounding box center [78, 145] width 102 height 7
click at [213, 0] on body "Website Editor Main +3 Tell Us What You Need Help With Tell Us What You Need He…" at bounding box center [280, 0] width 560 height 0
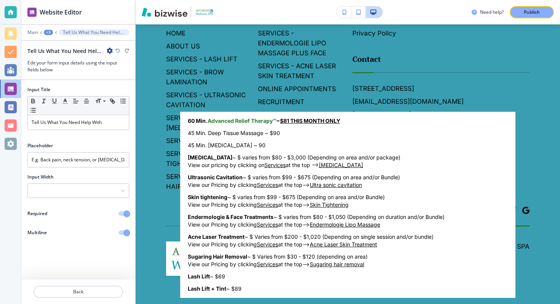
click at [167, 100] on div at bounding box center [280, 152] width 560 height 304
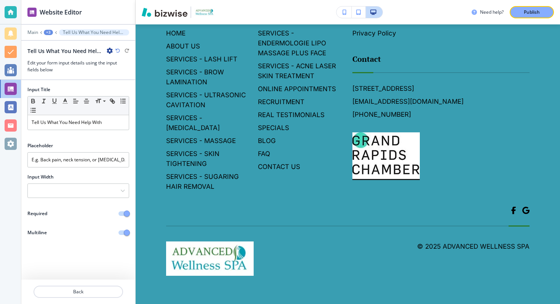
scroll to position [3848, 0]
click at [526, 7] on button "Publish" at bounding box center [532, 12] width 44 height 12
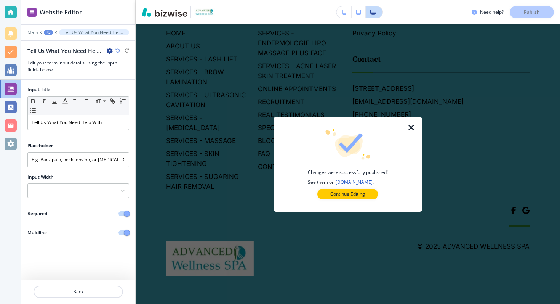
click at [413, 129] on icon "button" at bounding box center [411, 127] width 9 height 9
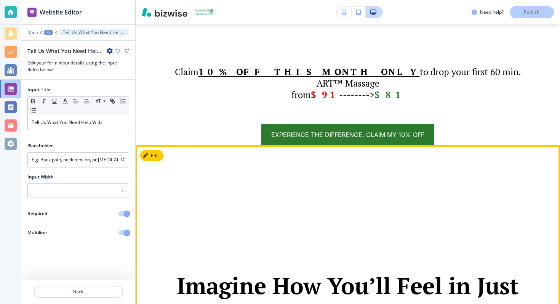
scroll to position [0, 0]
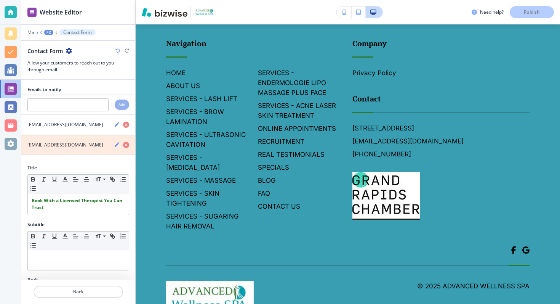
click at [125, 144] on icon "button" at bounding box center [126, 145] width 6 height 6
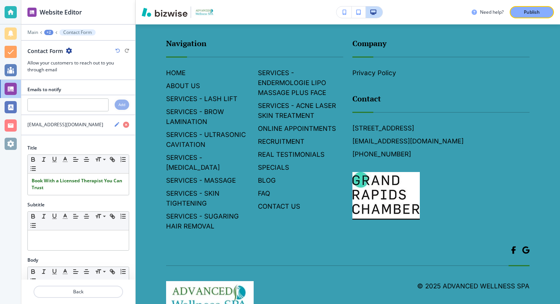
click at [529, 4] on div "Need help? Publish" at bounding box center [348, 12] width 424 height 24
click at [529, 8] on button "Publish" at bounding box center [532, 12] width 44 height 12
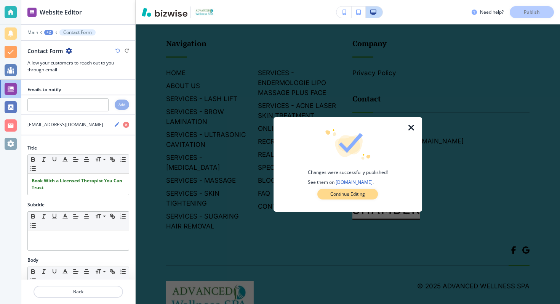
click at [347, 194] on p "Continue Editing" at bounding box center [347, 193] width 35 height 7
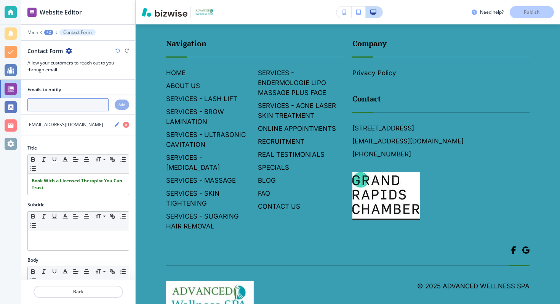
click at [58, 106] on input "text" at bounding box center [67, 104] width 81 height 13
paste input "[EMAIL_ADDRESS][DOMAIN_NAME]"
type input "[EMAIL_ADDRESS][DOMAIN_NAME]"
click at [120, 102] on h4 "Add" at bounding box center [121, 105] width 7 height 6
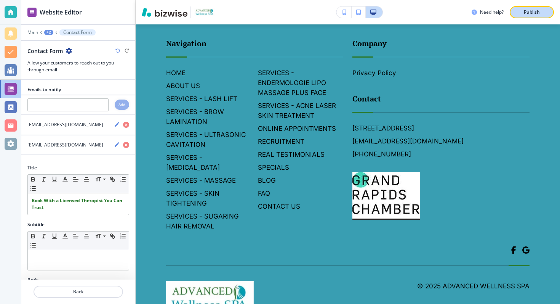
click at [526, 14] on p "Publish" at bounding box center [532, 12] width 16 height 7
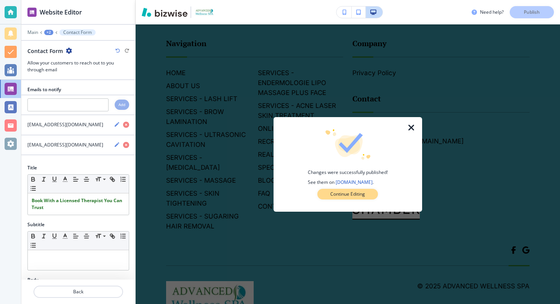
click at [345, 194] on p "Continue Editing" at bounding box center [347, 193] width 35 height 7
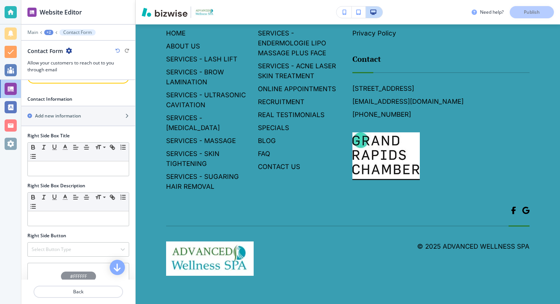
scroll to position [3842, 0]
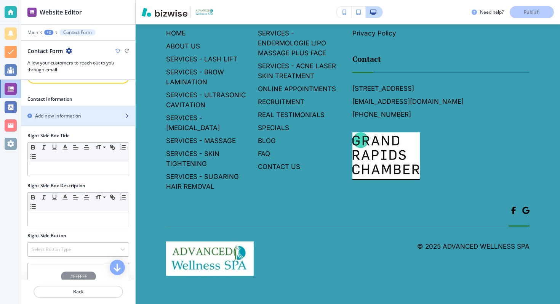
click at [84, 120] on div "button" at bounding box center [78, 122] width 114 height 6
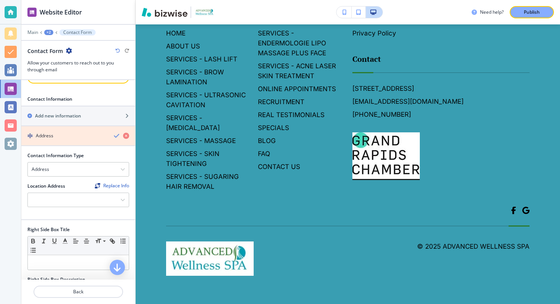
click at [127, 136] on icon "button" at bounding box center [126, 136] width 6 height 6
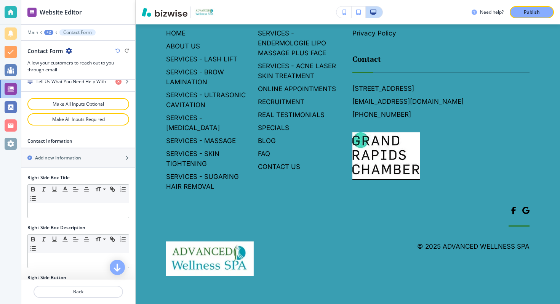
scroll to position [3801, 0]
click at [83, 167] on div at bounding box center [78, 167] width 114 height 1
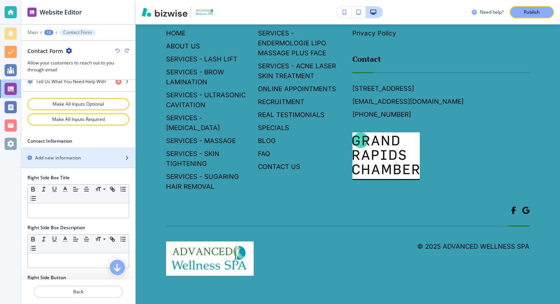
click at [80, 163] on div "button" at bounding box center [78, 164] width 114 height 6
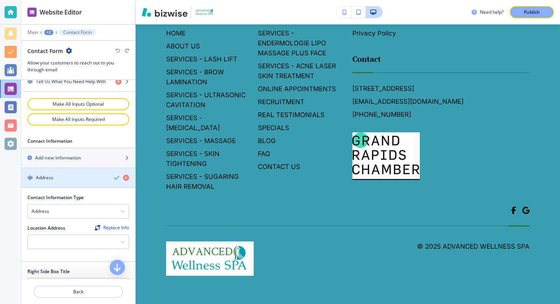
click at [67, 176] on div "Address" at bounding box center [64, 177] width 86 height 7
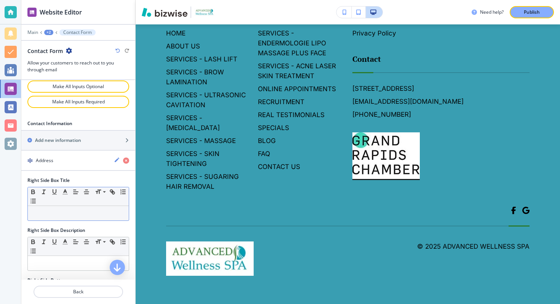
scroll to position [465, 0]
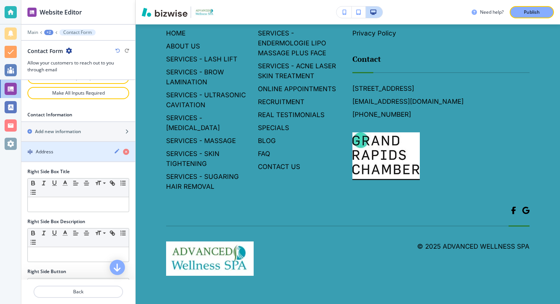
click at [115, 153] on icon "button" at bounding box center [117, 151] width 6 height 6
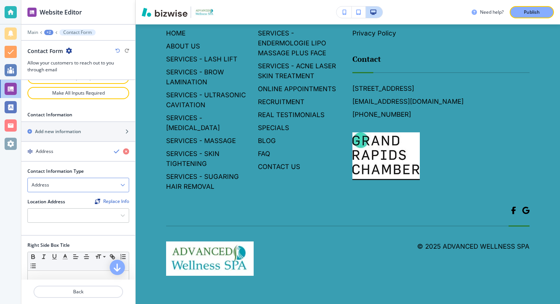
scroll to position [495, 0]
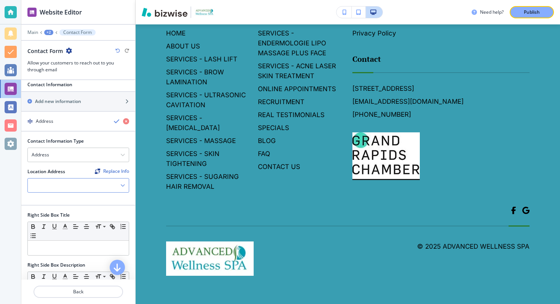
click at [70, 188] on div at bounding box center [78, 185] width 101 height 14
click at [69, 200] on h4 "[STREET_ADDRESS]" at bounding box center [78, 198] width 93 height 7
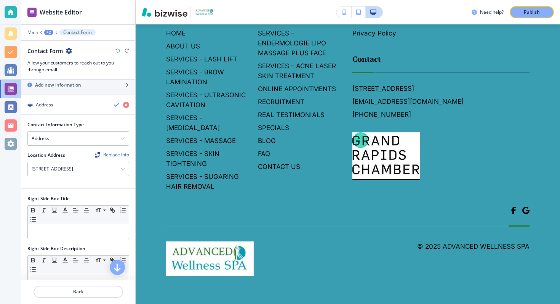
scroll to position [3795, 0]
click at [101, 90] on div "button" at bounding box center [78, 91] width 114 height 6
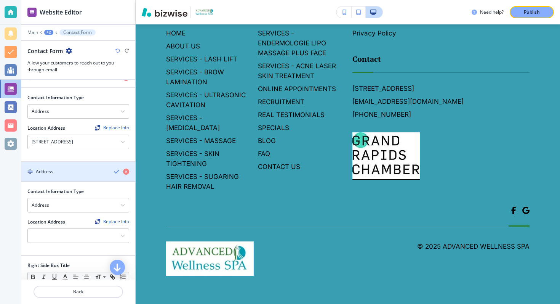
scroll to position [501, 0]
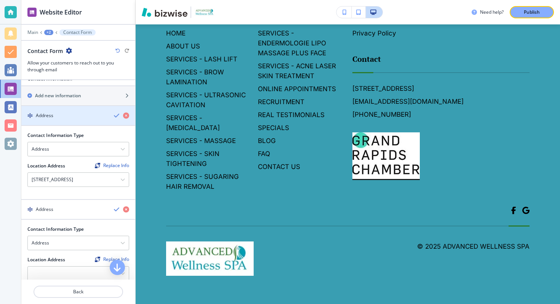
click at [115, 111] on div "Address" at bounding box center [78, 115] width 114 height 19
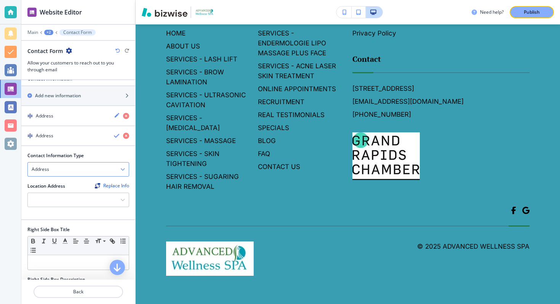
click at [48, 170] on h4 "Address" at bounding box center [41, 169] width 18 height 7
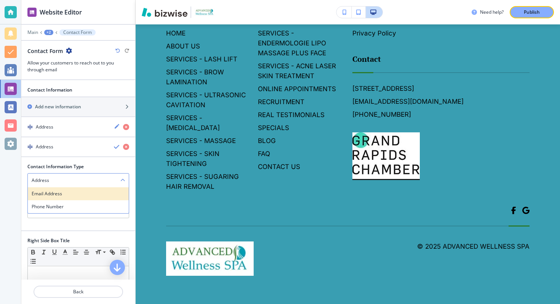
scroll to position [484, 0]
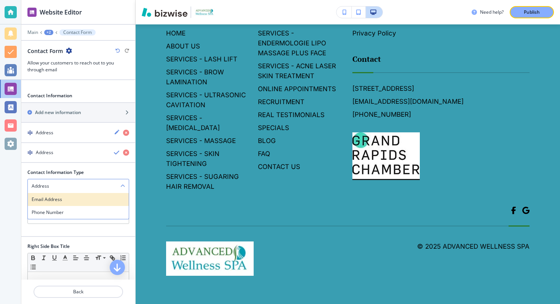
click at [67, 202] on div "Email Address" at bounding box center [78, 199] width 101 height 13
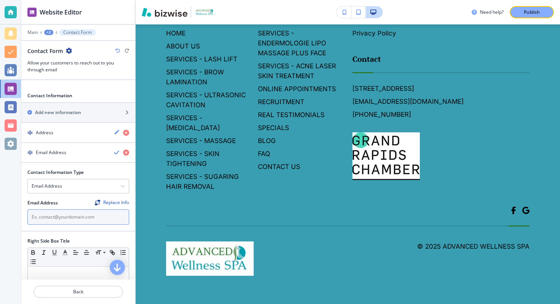
click at [69, 218] on input "text" at bounding box center [78, 216] width 102 height 15
paste input "[EMAIL_ADDRESS][DOMAIN_NAME]"
type input "[EMAIL_ADDRESS][DOMAIN_NAME]"
click at [108, 163] on div at bounding box center [78, 166] width 114 height 6
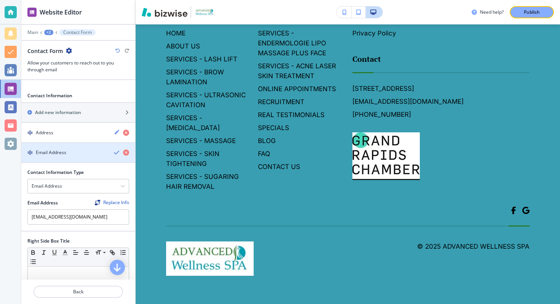
click at [112, 152] on div "Email Address" at bounding box center [78, 152] width 114 height 7
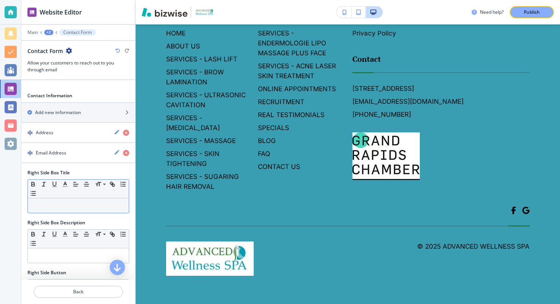
click at [70, 205] on p at bounding box center [78, 205] width 93 height 7
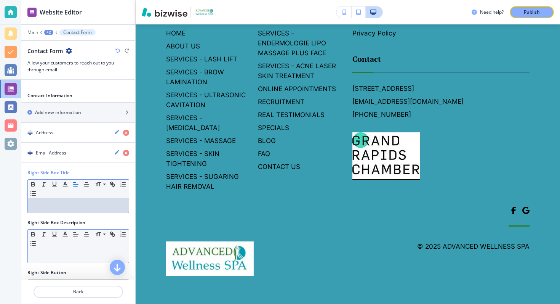
click at [62, 252] on p at bounding box center [78, 255] width 93 height 7
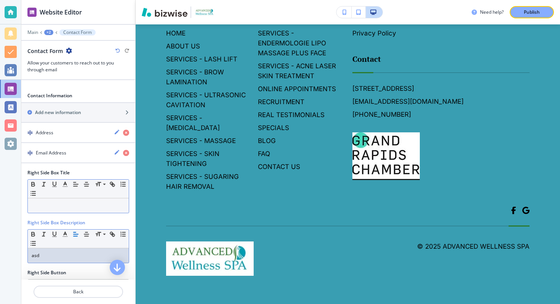
click at [61, 203] on p at bounding box center [78, 205] width 93 height 7
click at [55, 254] on p "asd" at bounding box center [78, 255] width 93 height 7
click at [54, 118] on div "button" at bounding box center [78, 119] width 114 height 6
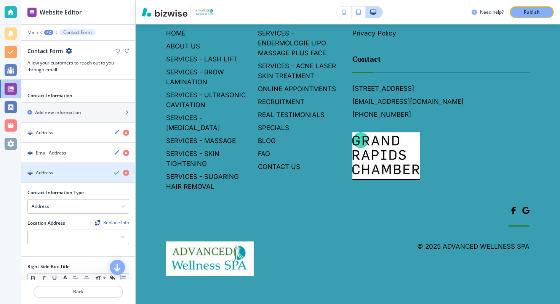
click at [58, 176] on div "button" at bounding box center [78, 179] width 114 height 6
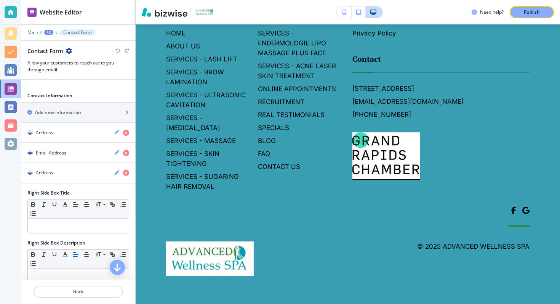
click at [110, 173] on div "Address" at bounding box center [78, 172] width 114 height 7
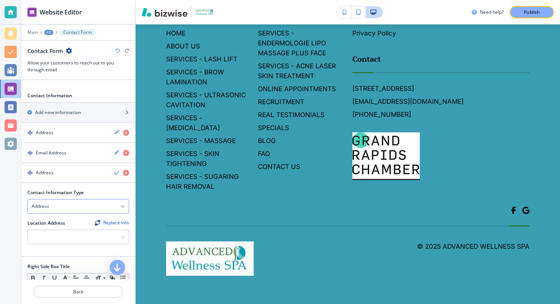
click at [83, 203] on div "Address" at bounding box center [78, 206] width 101 height 14
click at [72, 229] on h4 "Phone Number" at bounding box center [78, 232] width 93 height 7
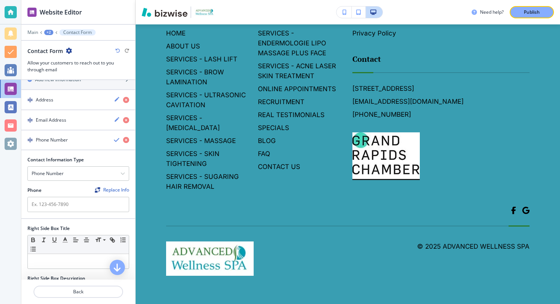
scroll to position [522, 0]
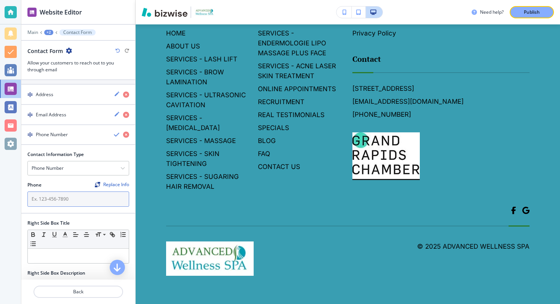
click at [72, 199] on input "text" at bounding box center [78, 198] width 102 height 15
paste input "[PHONE_NUMBER]"
click at [36, 200] on input "[PHONE_NUMBER]" at bounding box center [78, 198] width 102 height 15
click at [56, 198] on input "[PHONE_NUMBER]" at bounding box center [78, 198] width 102 height 15
click at [36, 197] on input "+1(616) 724 - 4525" at bounding box center [78, 198] width 102 height 15
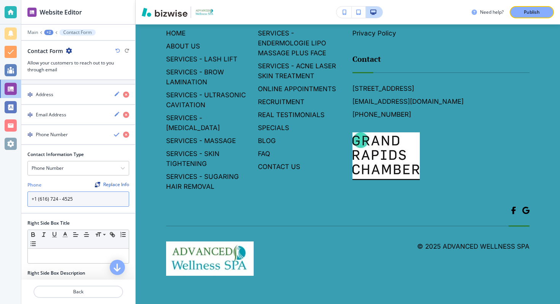
click at [62, 197] on input "+1 (616) 724 - 4525" at bounding box center [78, 198] width 102 height 15
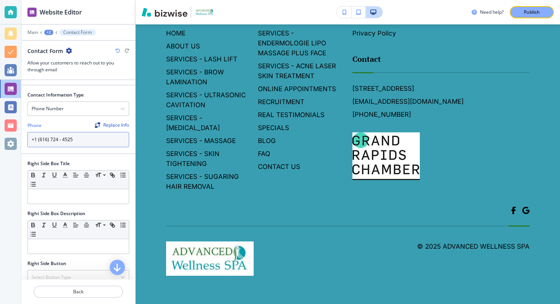
scroll to position [553, 0]
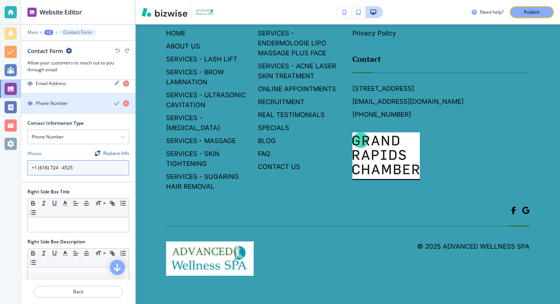
type input "+1 (616) 724 - 4525"
click at [112, 104] on div "Phone Number" at bounding box center [78, 103] width 114 height 7
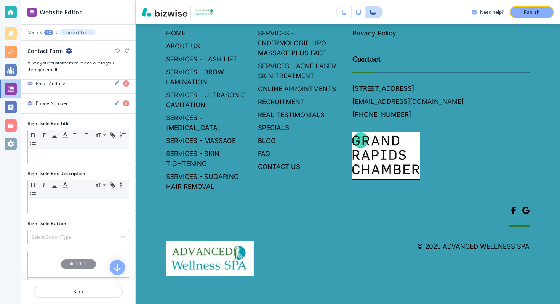
scroll to position [3759, 0]
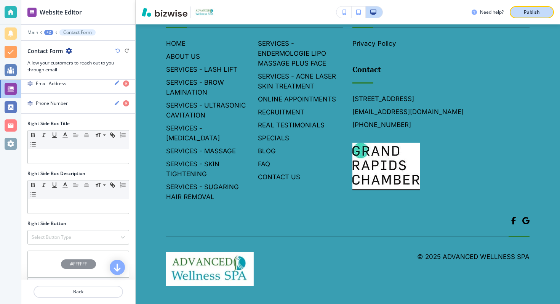
click at [527, 13] on p "Publish" at bounding box center [532, 12] width 16 height 7
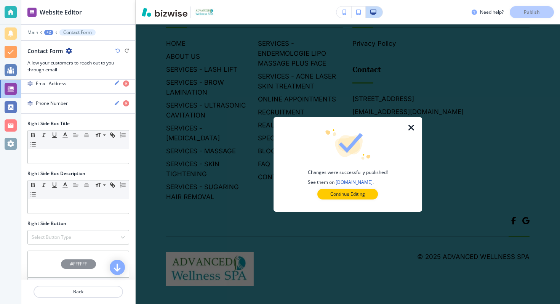
click at [411, 123] on icon "button" at bounding box center [411, 127] width 9 height 9
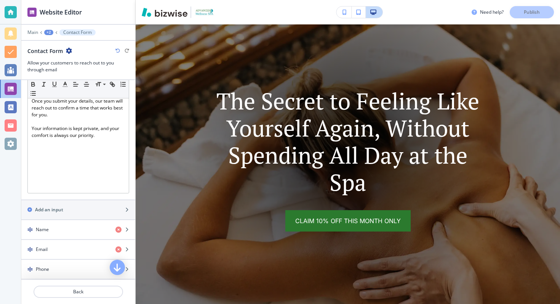
scroll to position [104, 0]
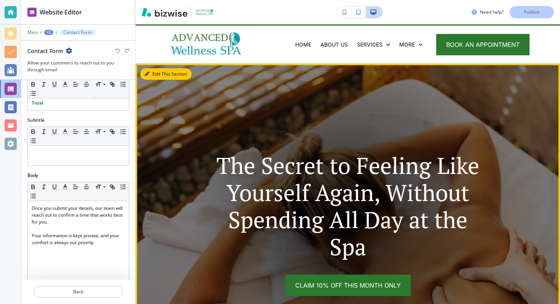
click at [155, 74] on button "Edit This Section" at bounding box center [165, 73] width 51 height 11
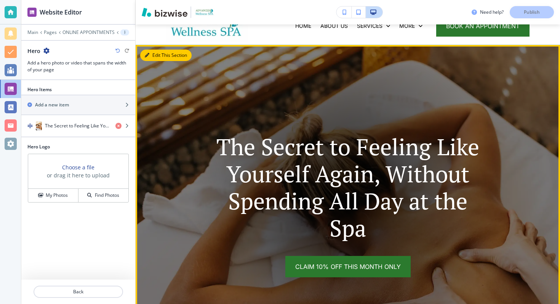
scroll to position [56, 0]
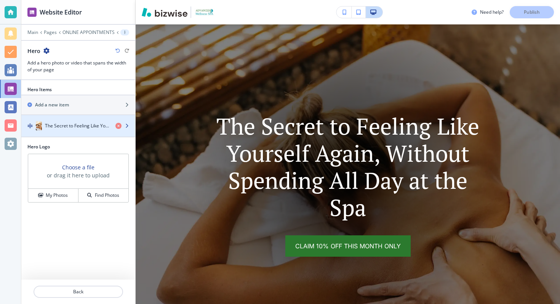
click at [88, 128] on h4 "The Secret to Feeling Like Yourself Again, Without Spending All Day at the Spa" at bounding box center [77, 125] width 64 height 7
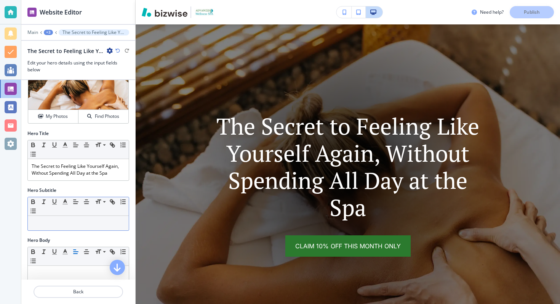
scroll to position [42, 0]
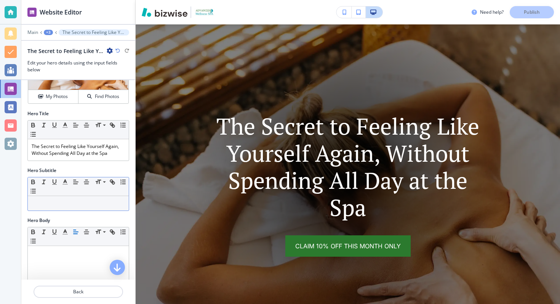
click at [67, 199] on div at bounding box center [78, 203] width 101 height 14
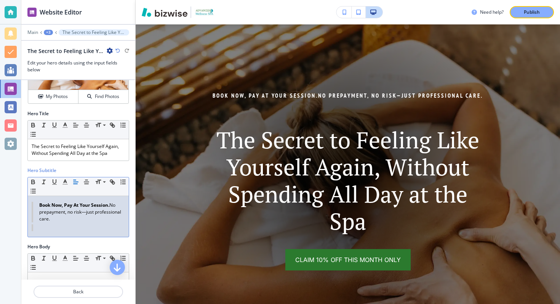
scroll to position [0, 0]
click at [74, 206] on strong "Book Now, Pay At Your Session." at bounding box center [74, 204] width 70 height 6
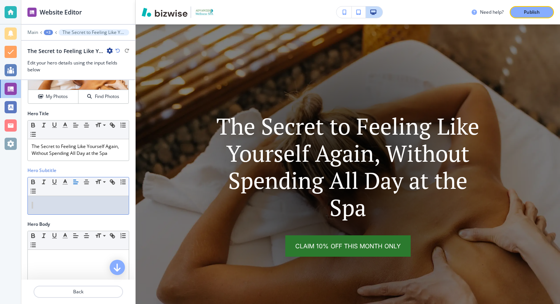
click at [120, 43] on div at bounding box center [78, 44] width 114 height 6
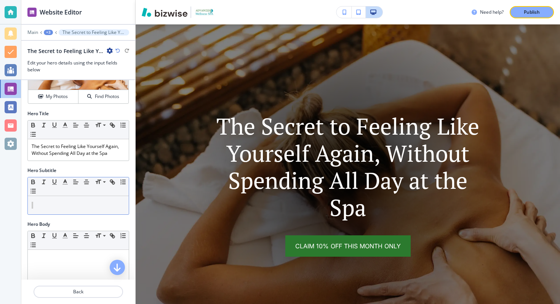
click at [118, 47] on div "The Secret to Feeling Like Yourself Again, Without Spending All Day at the Spa" at bounding box center [78, 51] width 102 height 8
click at [118, 48] on icon "button" at bounding box center [117, 50] width 5 height 5
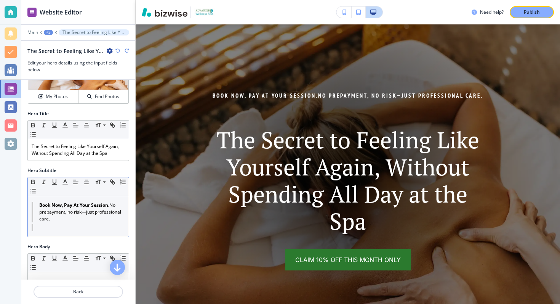
click at [118, 48] on icon "button" at bounding box center [117, 50] width 5 height 5
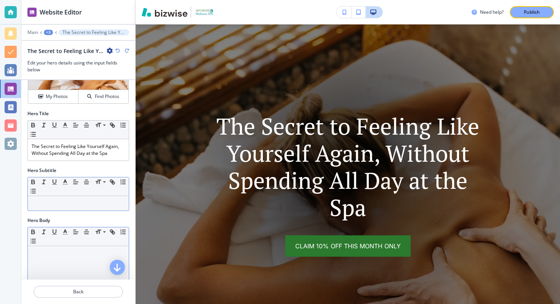
click at [50, 264] on div at bounding box center [78, 295] width 101 height 99
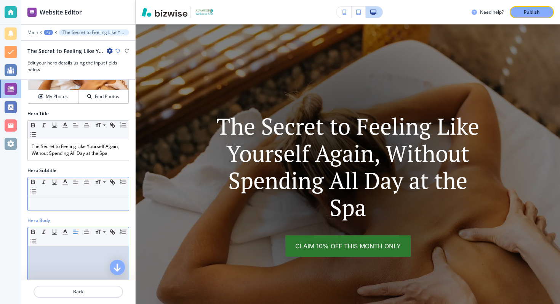
scroll to position [157, 0]
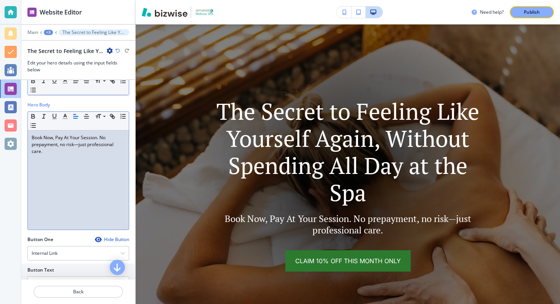
click at [60, 140] on p "Book Now, Pay At Your Session. No prepayment, no risk—just professional care." at bounding box center [78, 144] width 93 height 21
click at [85, 116] on line "button" at bounding box center [86, 116] width 5 height 0
click at [81, 168] on div "Book Now, Pay At Your Session. No prepayment, no risk—just professional care." at bounding box center [78, 179] width 101 height 99
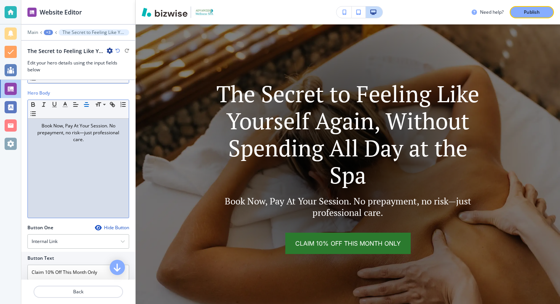
scroll to position [261, 0]
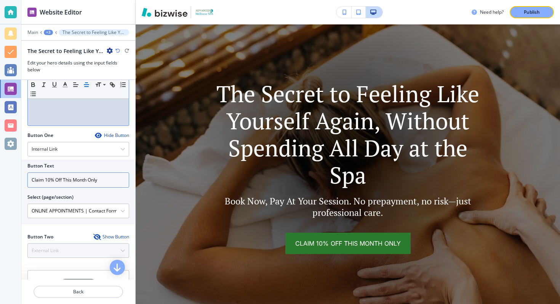
click at [106, 181] on input "Claim 10% Off This Month Only" at bounding box center [78, 179] width 102 height 15
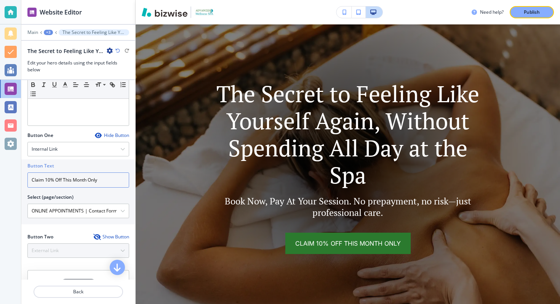
drag, startPoint x: 105, startPoint y: 180, endPoint x: 64, endPoint y: 180, distance: 41.5
click at [64, 180] on input "Claim 10% Off This Month Only" at bounding box center [78, 179] width 102 height 15
click at [65, 180] on input "Claim 10% Off & Reserve my spot" at bounding box center [78, 179] width 102 height 15
click at [107, 180] on input "Claim 10% Off + Reserve my spot" at bounding box center [78, 179] width 102 height 15
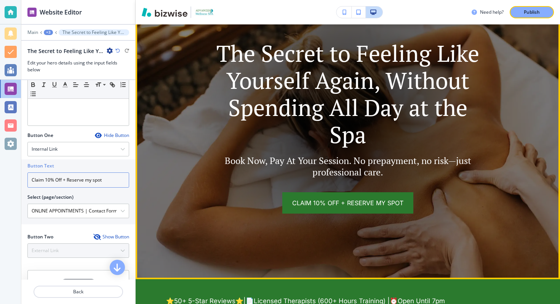
scroll to position [117, 0]
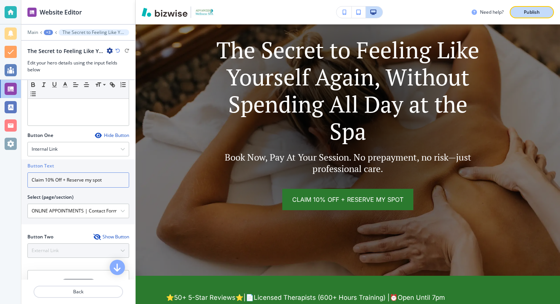
type input "Claim 10% Off + Reserve my spot"
click at [536, 9] on p "Publish" at bounding box center [532, 12] width 16 height 7
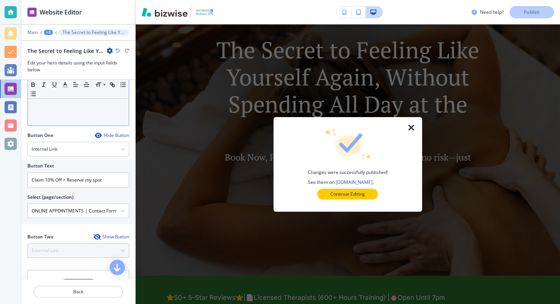
scroll to position [124, 0]
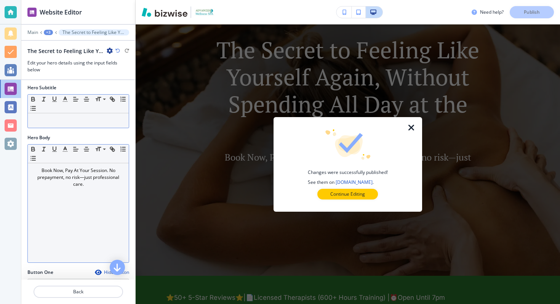
click at [83, 178] on p "Book Now, Pay At Your Session. No prepayment, no risk—just professional care." at bounding box center [78, 177] width 93 height 21
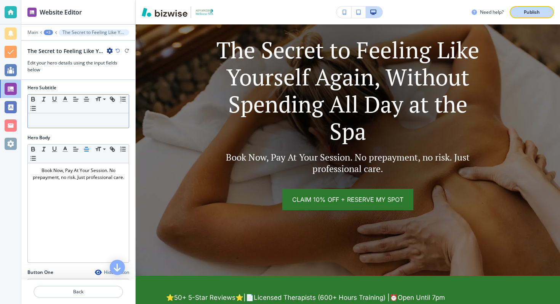
click at [521, 15] on div "Publish" at bounding box center [532, 12] width 24 height 7
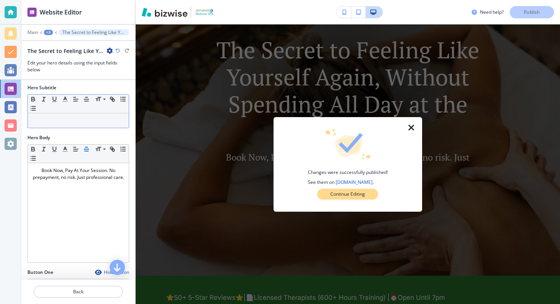
click at [336, 193] on p "Continue Editing" at bounding box center [347, 193] width 35 height 7
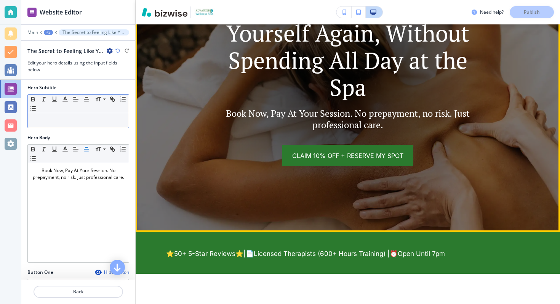
scroll to position [0, 0]
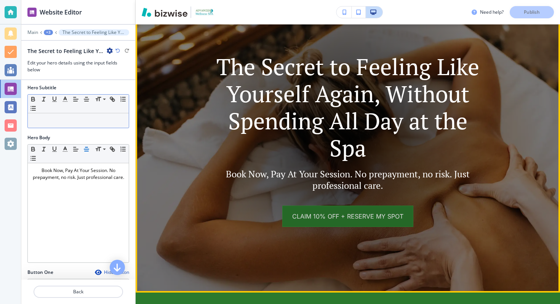
click at [332, 220] on button "Claim 10% Off + Reserve my spot" at bounding box center [347, 215] width 131 height 21
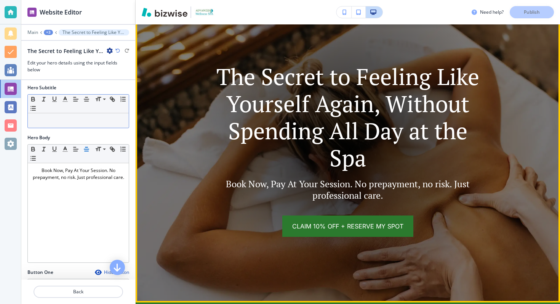
scroll to position [91, 0]
